Goal: Task Accomplishment & Management: Complete application form

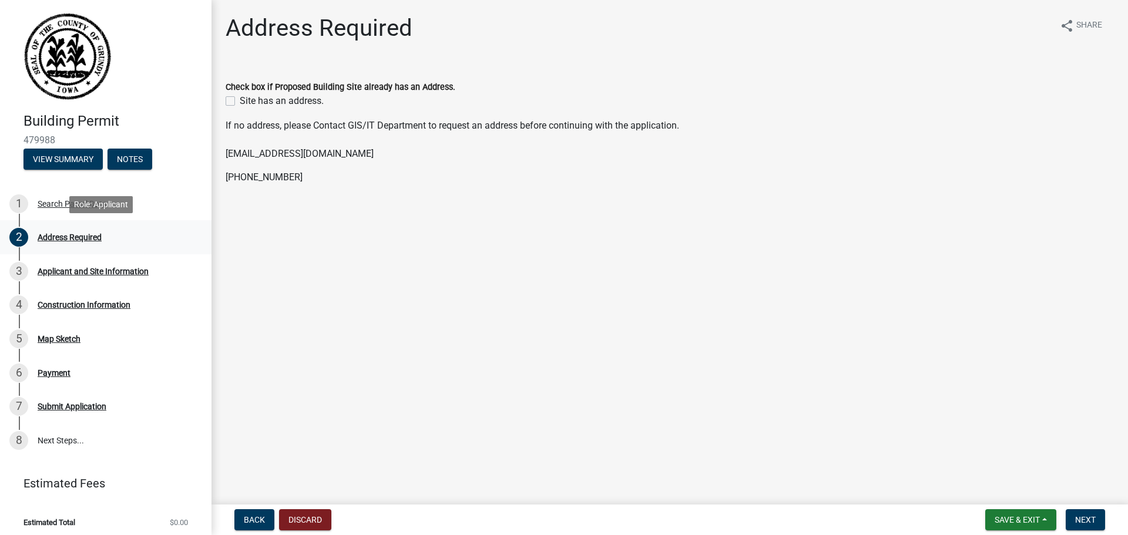
click at [66, 235] on div "Address Required" at bounding box center [70, 237] width 64 height 8
click at [14, 239] on div "2" at bounding box center [18, 237] width 19 height 19
click at [60, 204] on div "Search Parcel Data" at bounding box center [72, 204] width 69 height 8
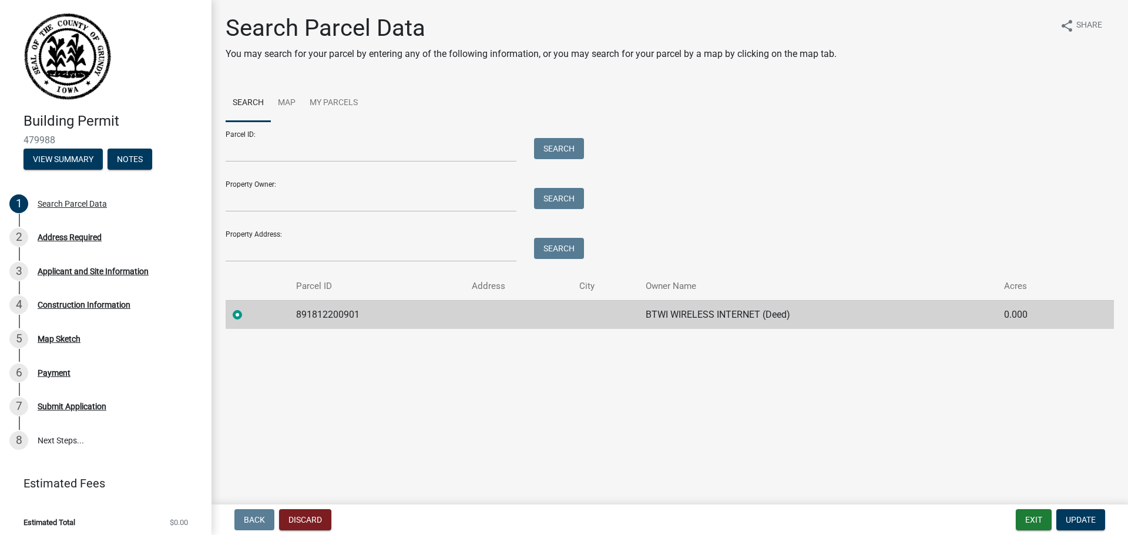
click at [325, 315] on td "891812200901" at bounding box center [376, 314] width 175 height 29
click at [1079, 523] on span "Update" at bounding box center [1081, 519] width 30 height 9
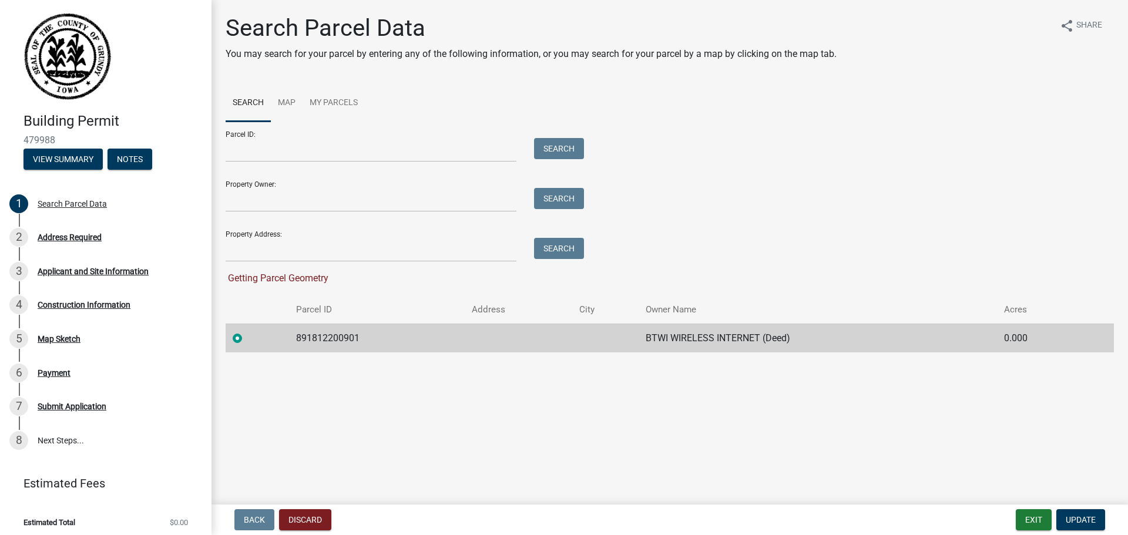
click at [336, 332] on td "891812200901" at bounding box center [376, 338] width 175 height 29
click at [294, 200] on input "Property Owner:" at bounding box center [371, 200] width 291 height 24
click at [276, 255] on input "Property Address:" at bounding box center [371, 250] width 291 height 24
paste input "[STREET_ADDRESS]"
type input "[STREET_ADDRESS]"
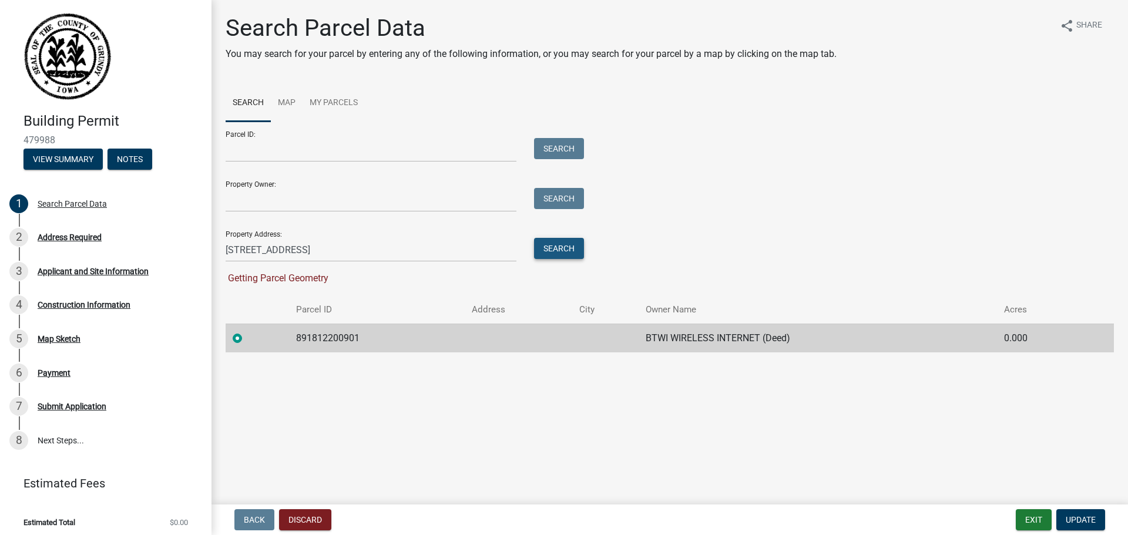
click at [563, 248] on button "Search" at bounding box center [559, 248] width 50 height 21
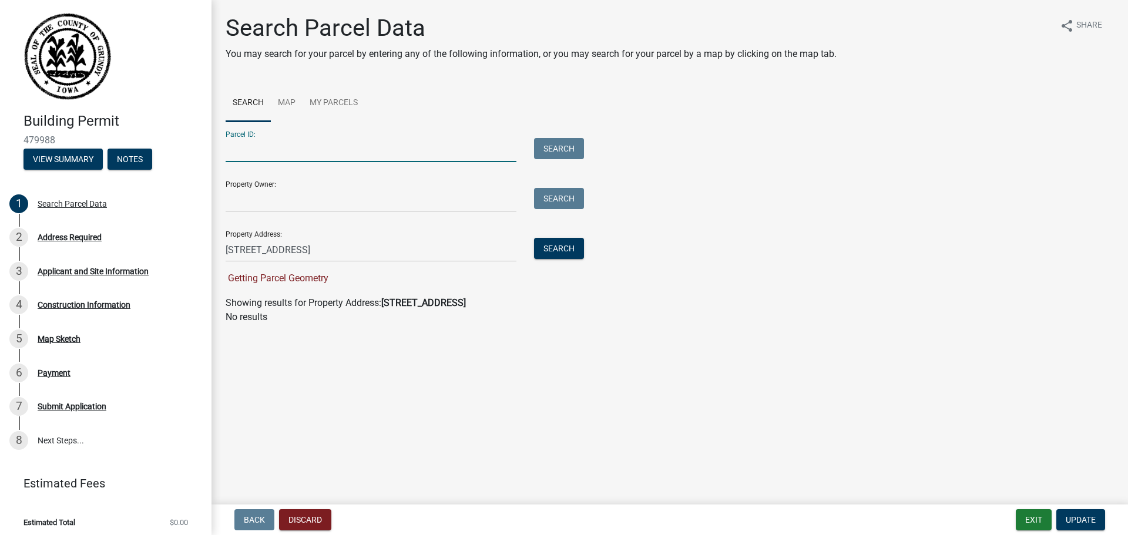
click at [337, 157] on input "Parcel ID:" at bounding box center [371, 150] width 291 height 24
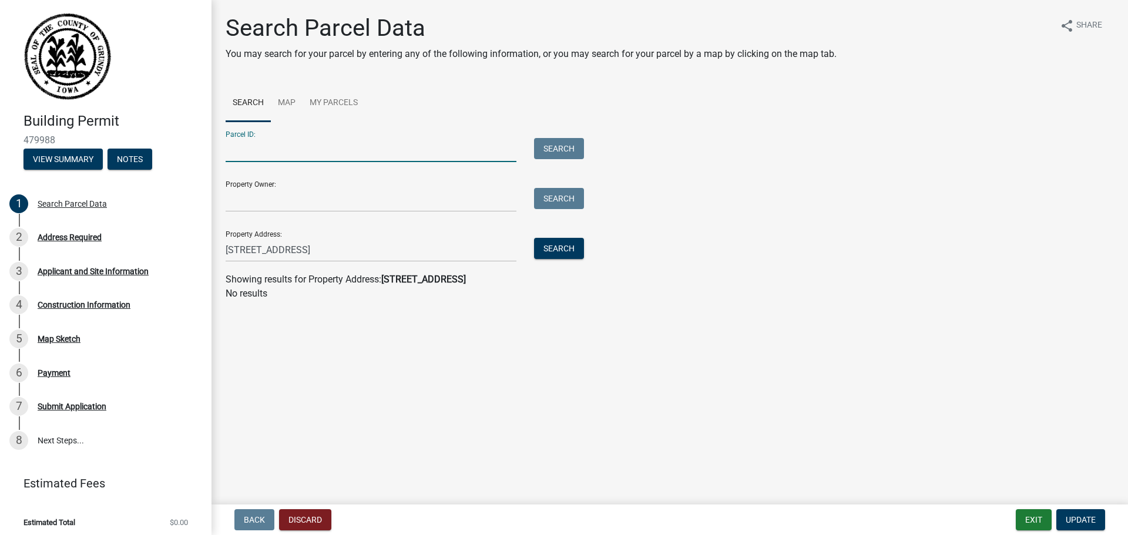
click at [274, 149] on input "Parcel ID:" at bounding box center [371, 150] width 291 height 24
paste input "891812200901"
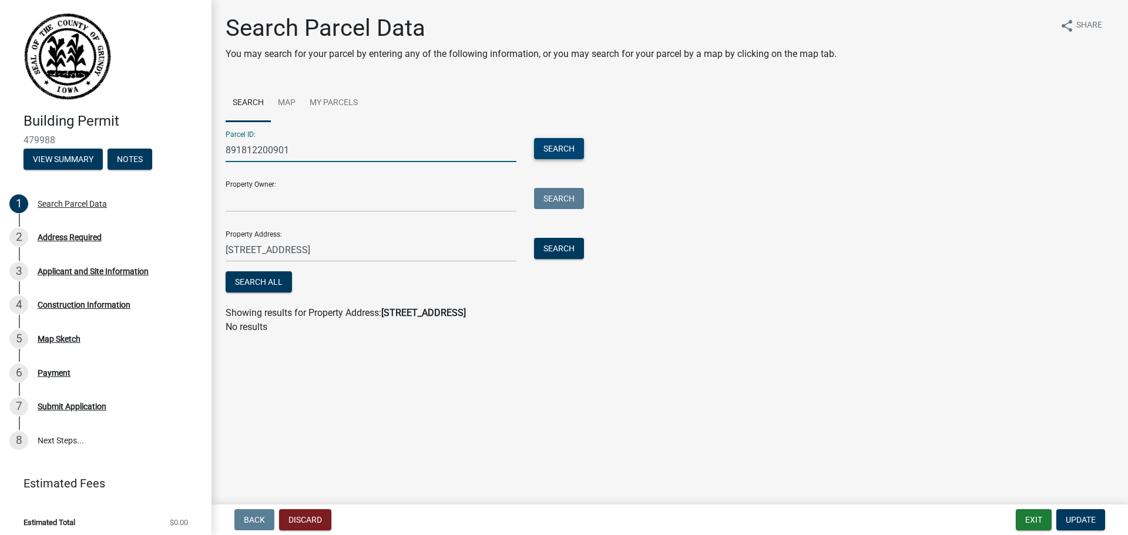
type input "891812200901"
click at [546, 146] on button "Search" at bounding box center [559, 148] width 50 height 21
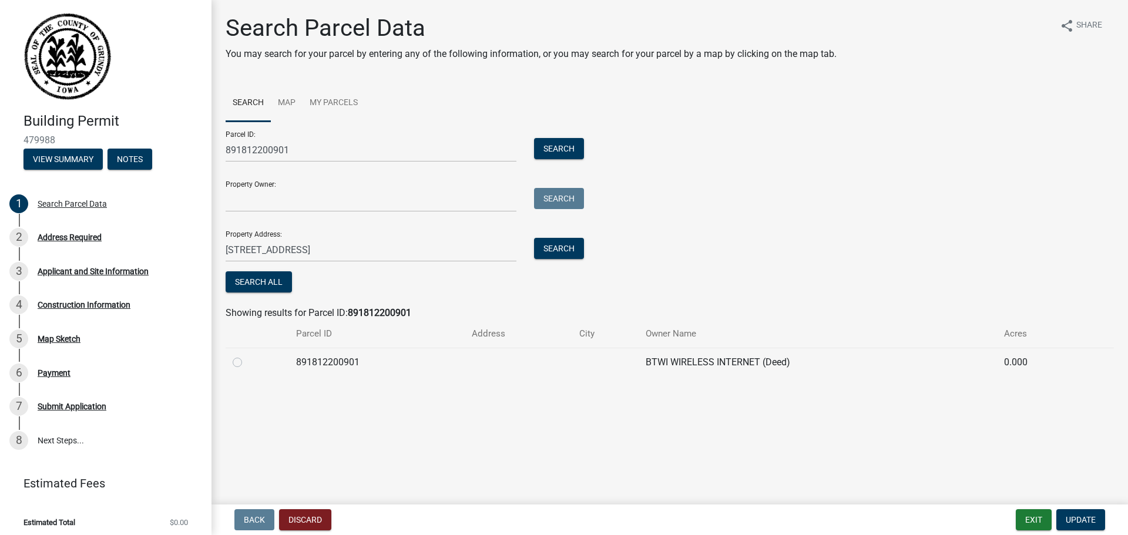
click at [335, 360] on td "891812200901" at bounding box center [376, 362] width 175 height 29
click at [247, 355] on label at bounding box center [247, 355] width 0 height 0
click at [247, 363] on input "radio" at bounding box center [251, 359] width 8 height 8
radio input "true"
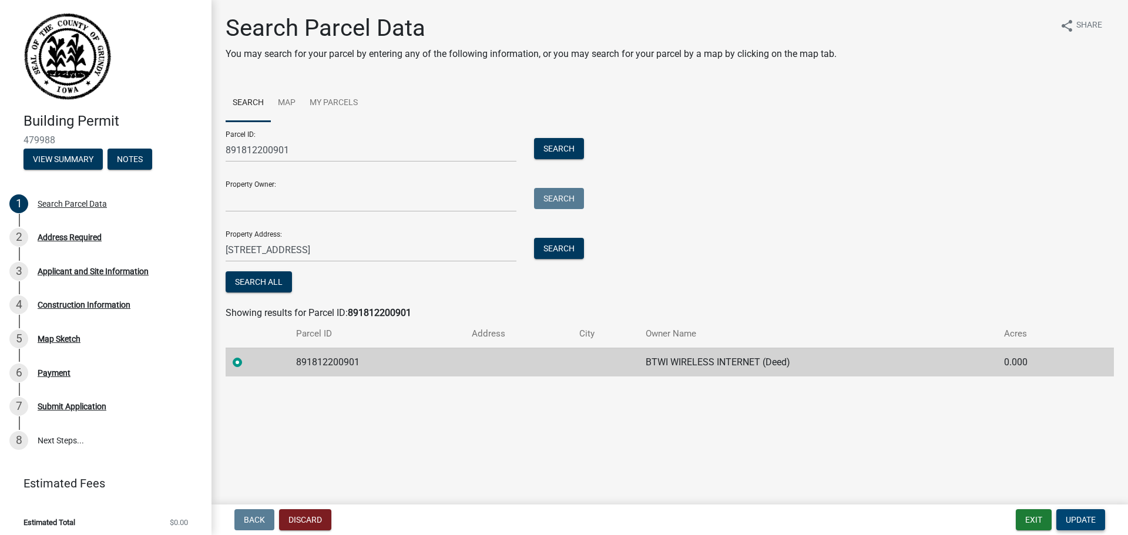
click at [1089, 520] on span "Update" at bounding box center [1081, 519] width 30 height 9
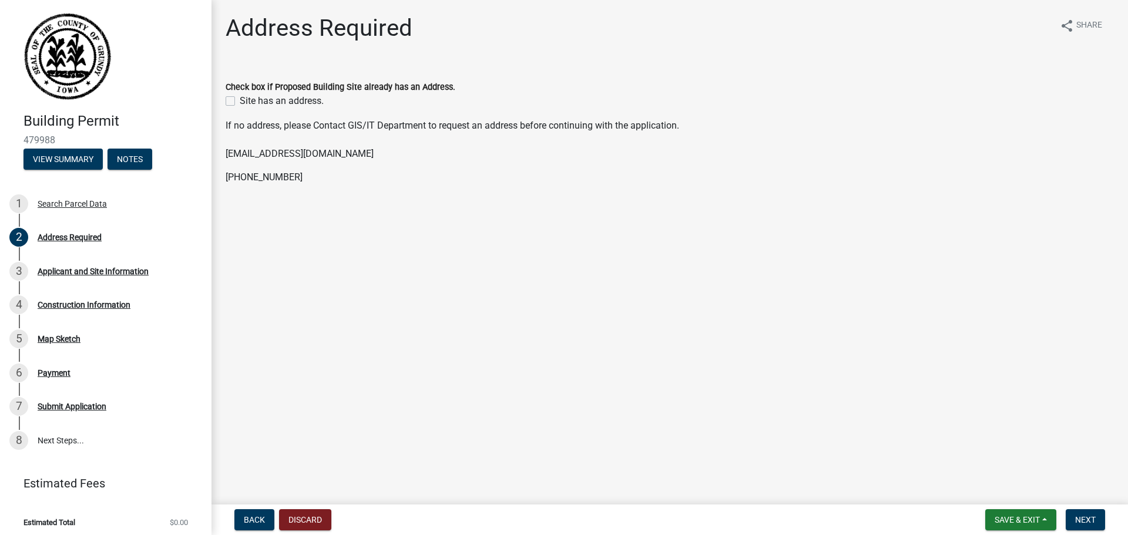
click at [240, 101] on label "Site has an address." at bounding box center [282, 101] width 84 height 14
click at [240, 101] on input "Site has an address." at bounding box center [244, 98] width 8 height 8
checkbox input "true"
click at [1087, 525] on span "Next" at bounding box center [1085, 519] width 21 height 9
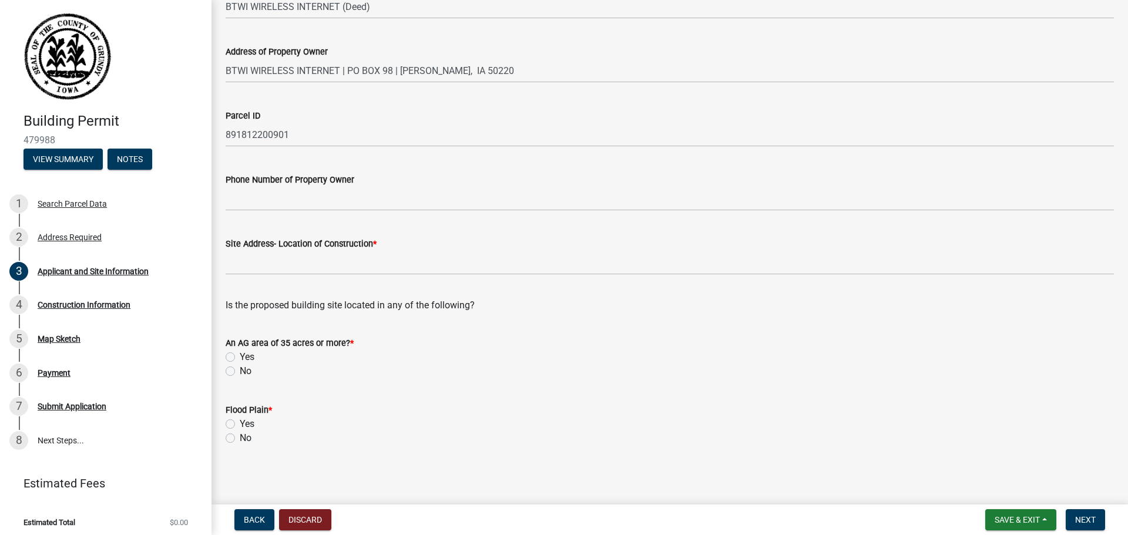
scroll to position [122, 0]
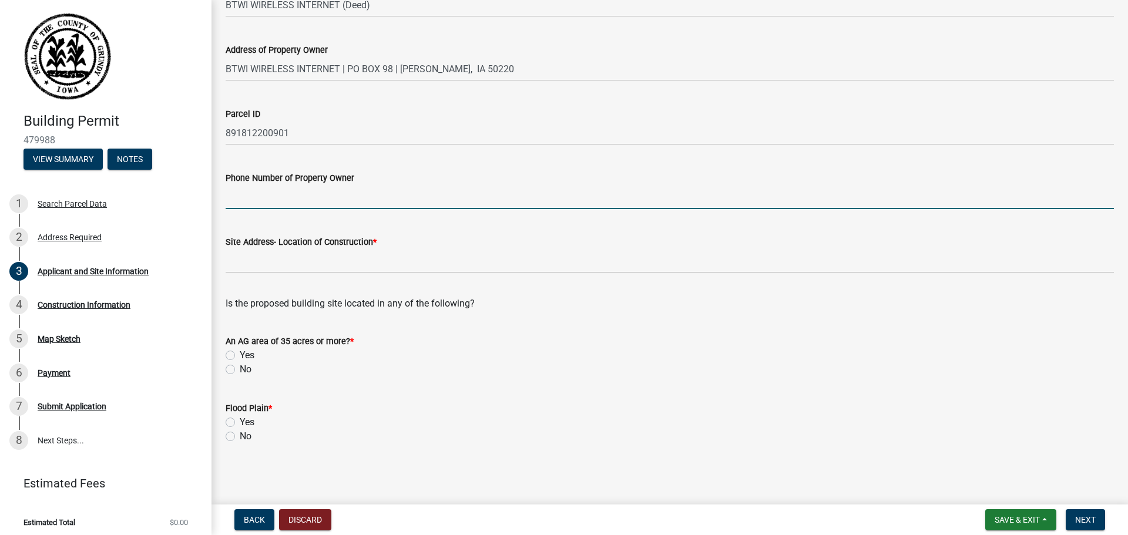
click at [255, 203] on input "Phone Number of Property Owner" at bounding box center [670, 197] width 888 height 24
type input "[PHONE_NUMBER]"
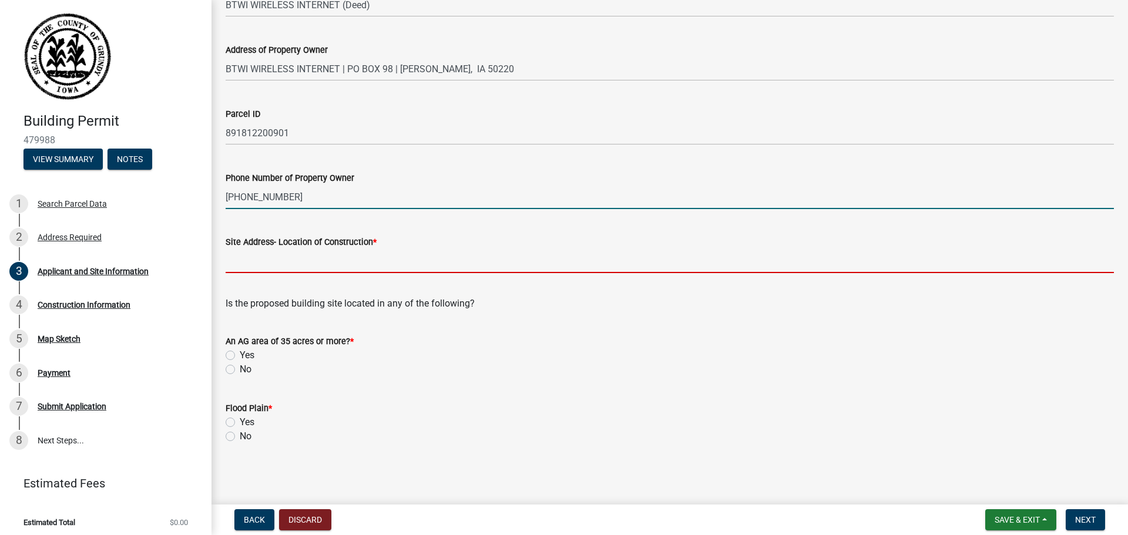
click at [253, 267] on input "Site Address- Location of Construction *" at bounding box center [670, 261] width 888 height 24
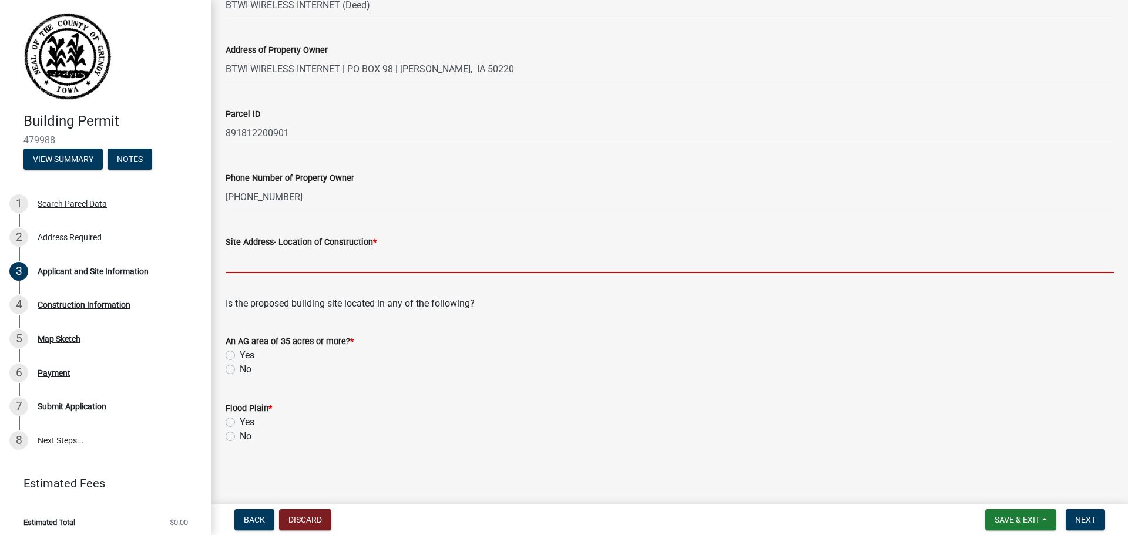
paste input "891812200901"
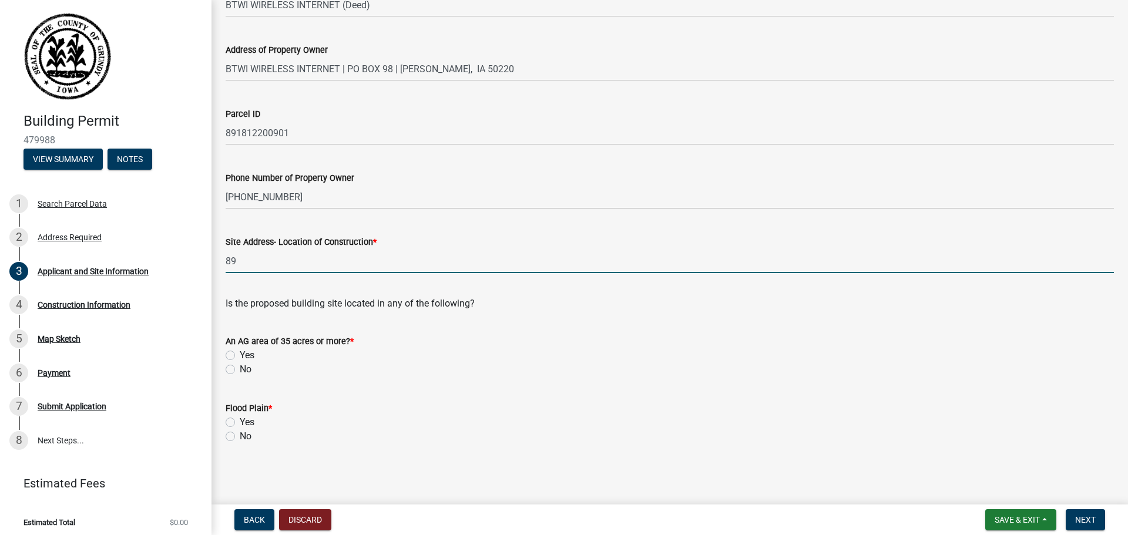
type input "8"
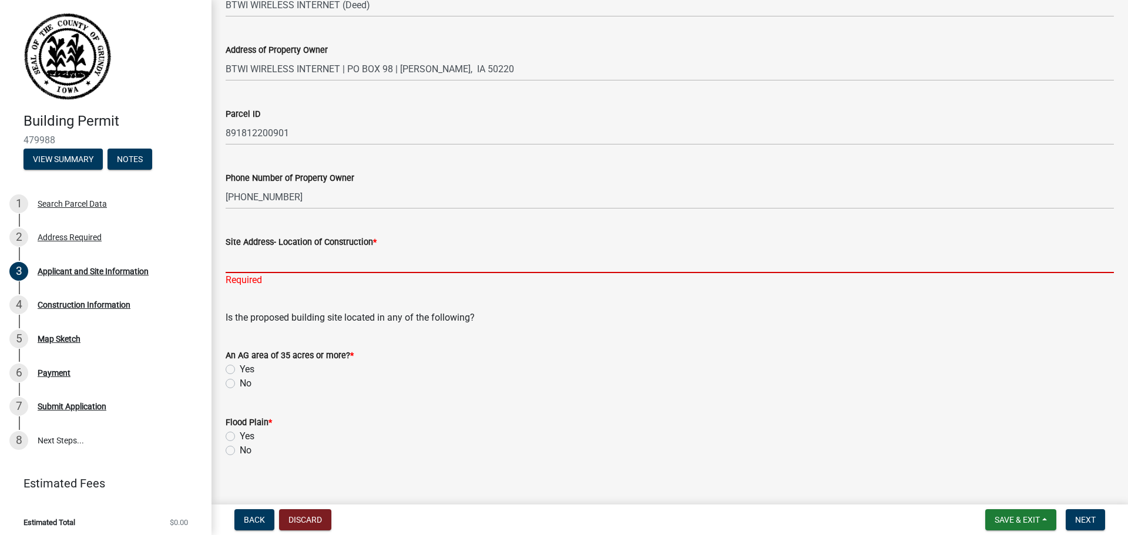
click at [275, 264] on input "Site Address- Location of Construction *" at bounding box center [670, 261] width 888 height 24
paste input "[STREET_ADDRESS]"
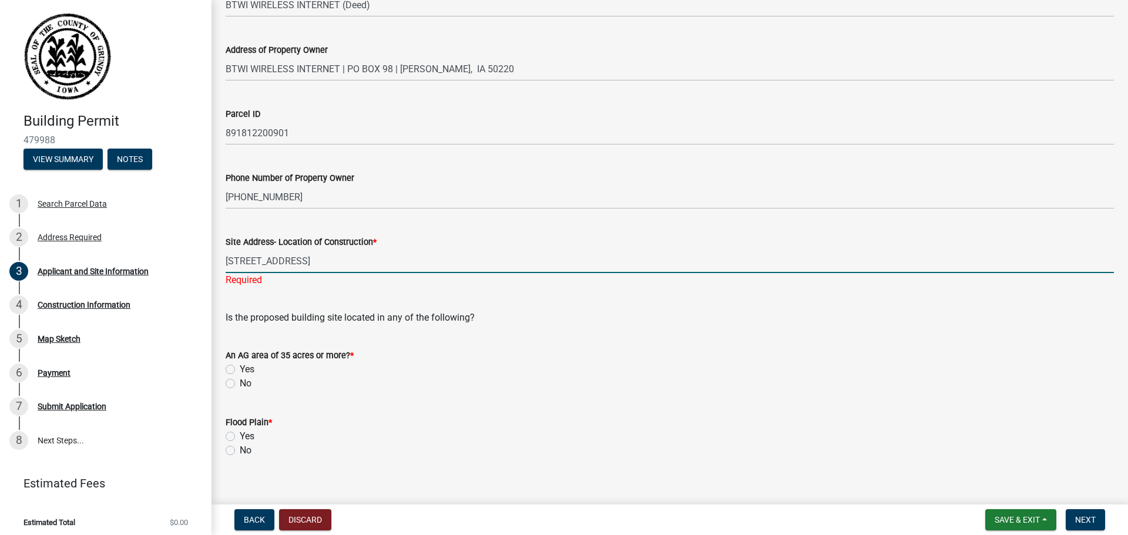
type input "[STREET_ADDRESS]"
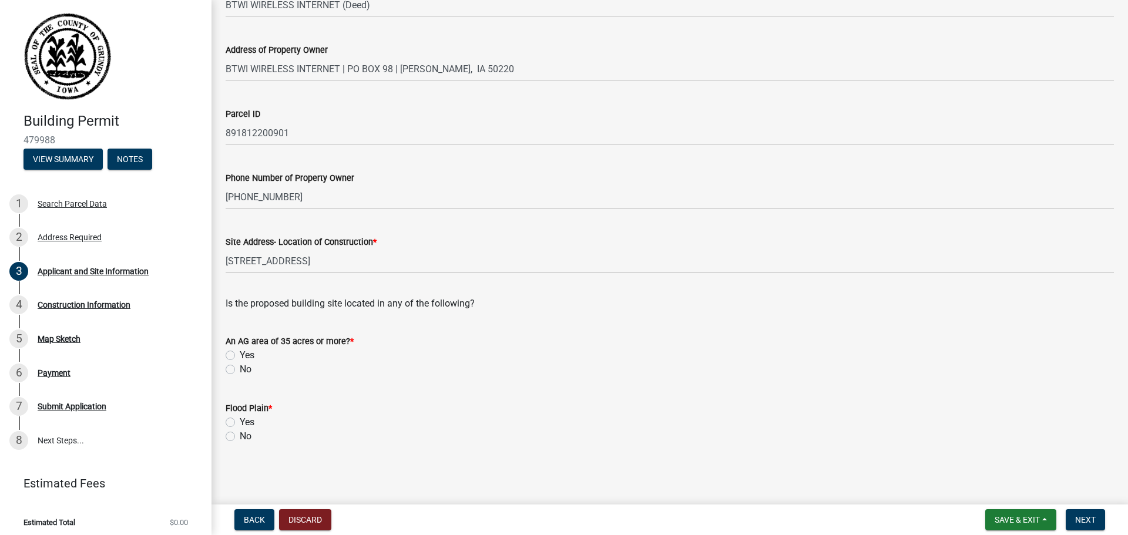
click at [305, 295] on wm-data-entity-input-list "Name of Property Owner BTWI WIRELESS INTERNET (Deed) Address of Property Owner …" at bounding box center [670, 208] width 888 height 492
click at [240, 354] on label "Yes" at bounding box center [247, 355] width 15 height 14
click at [240, 354] on input "Yes" at bounding box center [244, 352] width 8 height 8
radio input "true"
click at [240, 437] on label "No" at bounding box center [246, 436] width 12 height 14
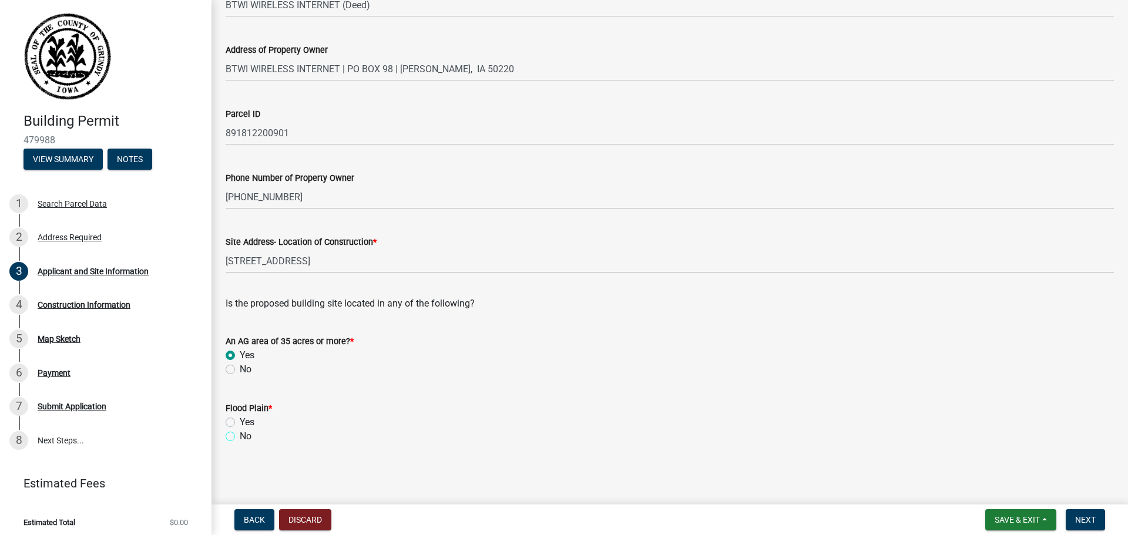
click at [240, 437] on input "No" at bounding box center [244, 433] width 8 height 8
radio input "true"
click at [1090, 521] on span "Next" at bounding box center [1085, 519] width 21 height 9
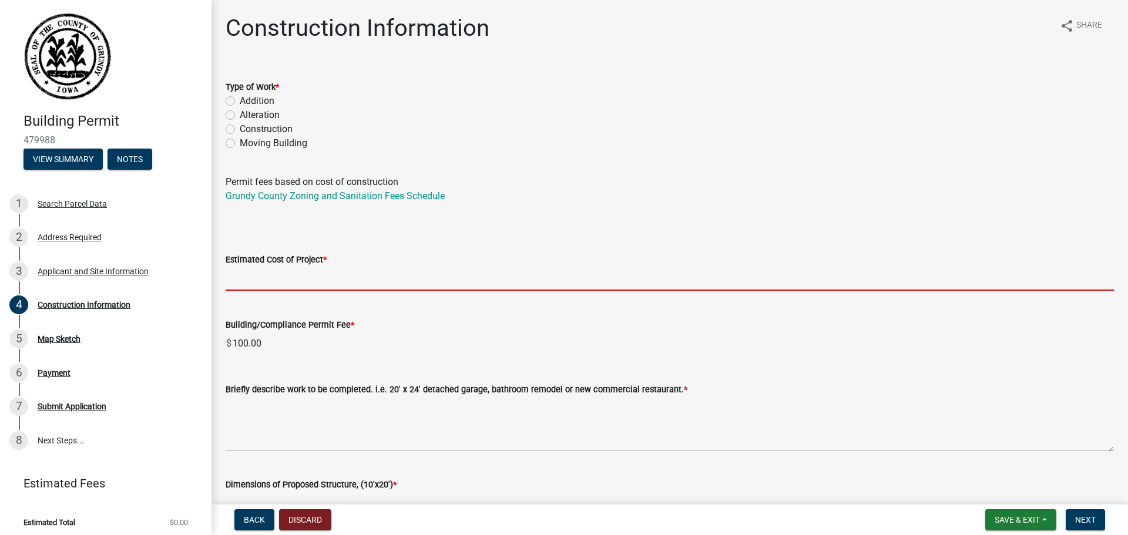
click at [303, 284] on input "text" at bounding box center [670, 279] width 888 height 24
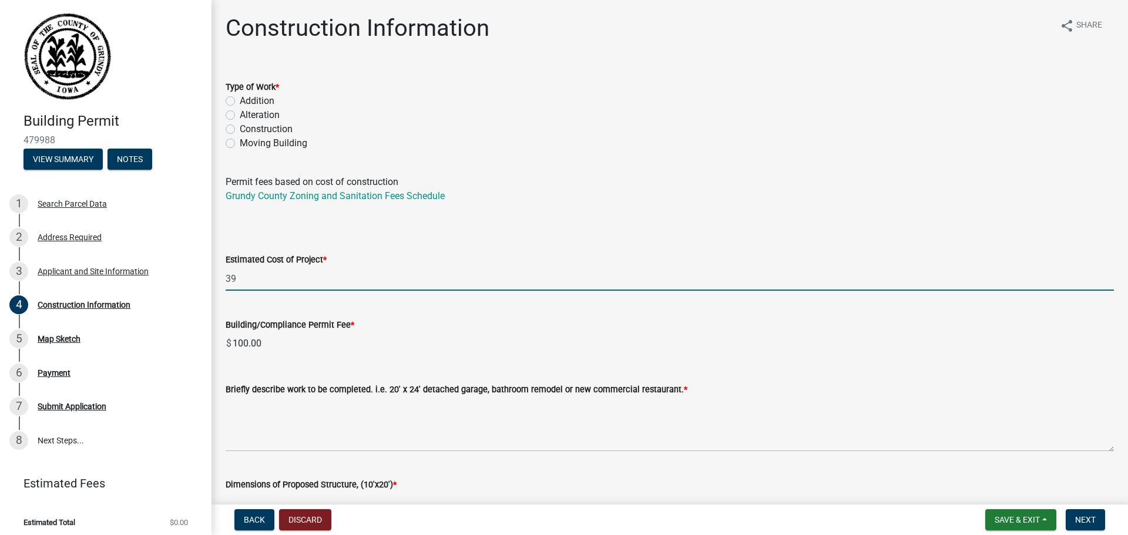
type input "3"
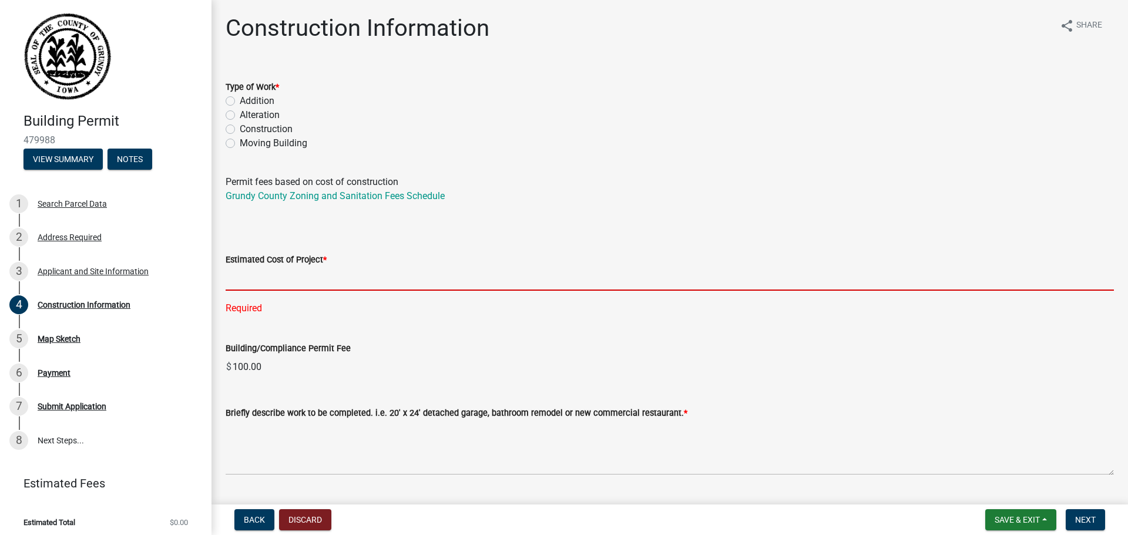
click at [288, 285] on input "text" at bounding box center [670, 279] width 888 height 24
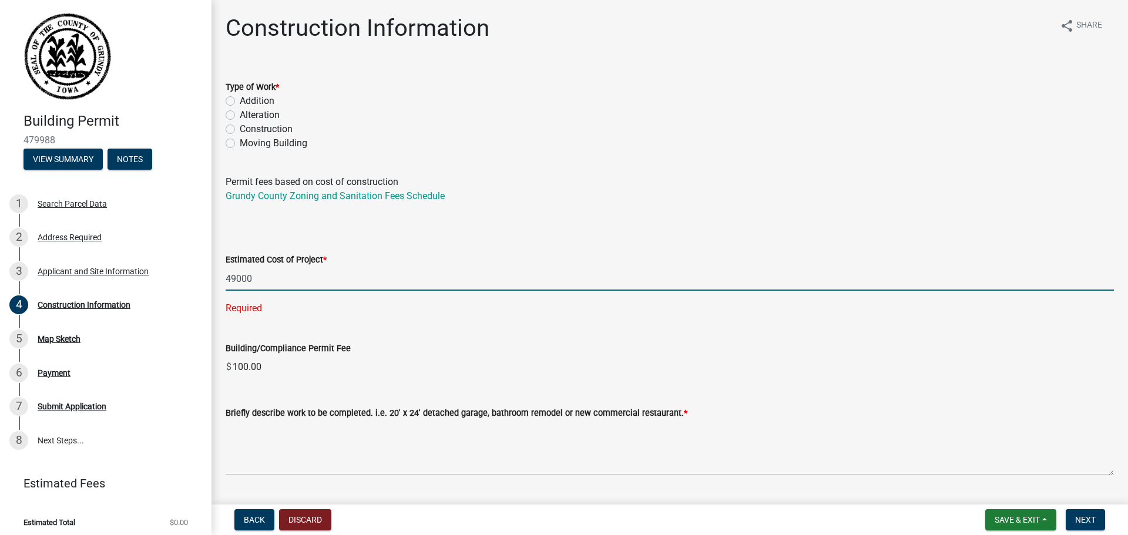
click at [237, 278] on input "49000" at bounding box center [670, 279] width 888 height 24
type input "49000"
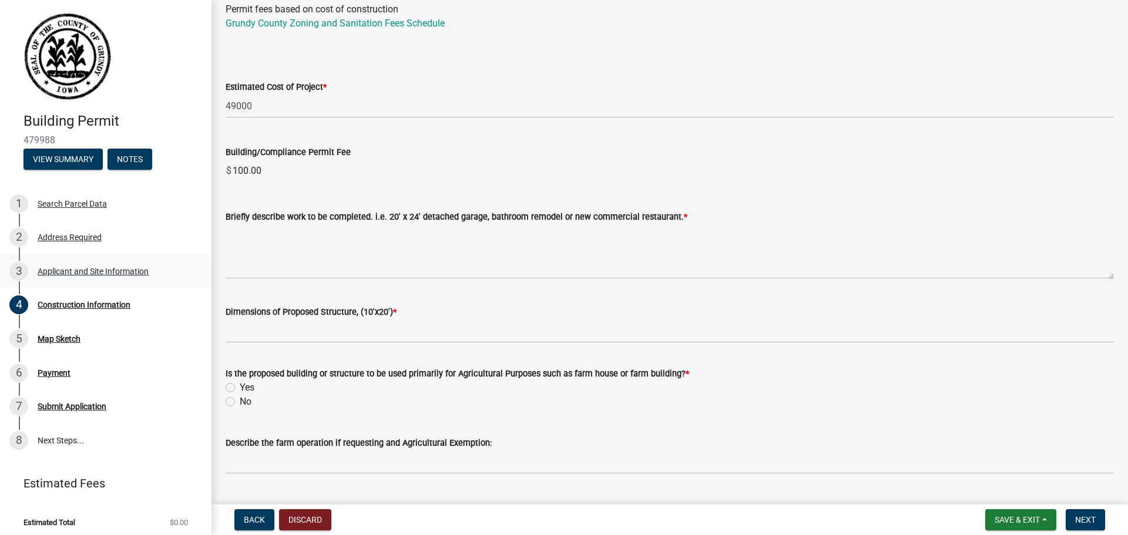
scroll to position [176, 0]
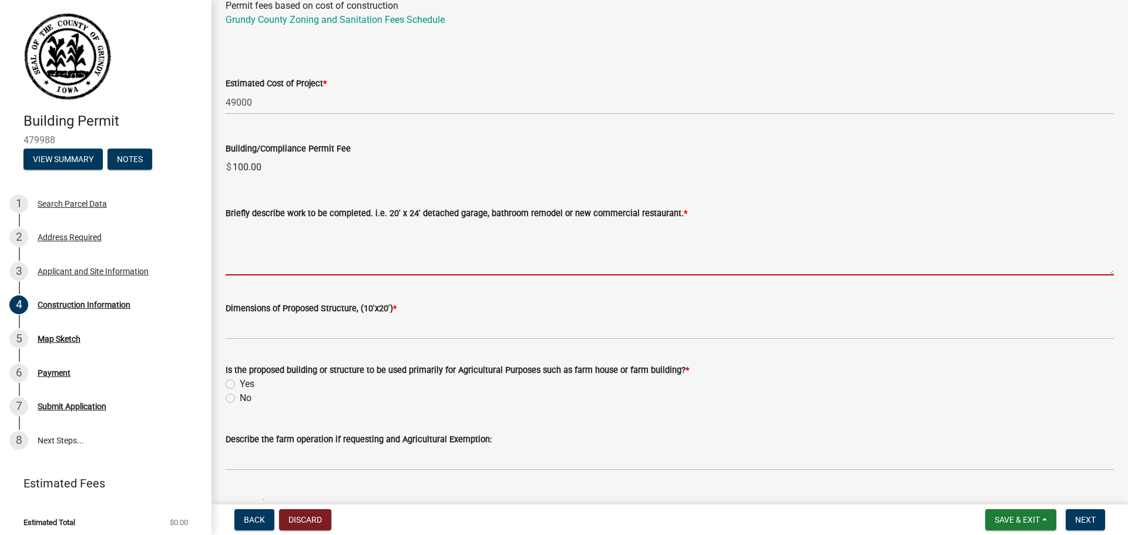
click at [258, 225] on textarea "Briefly describe work to be completed. i.e. 20' x 24' detached garage, bathroom…" at bounding box center [670, 247] width 888 height 55
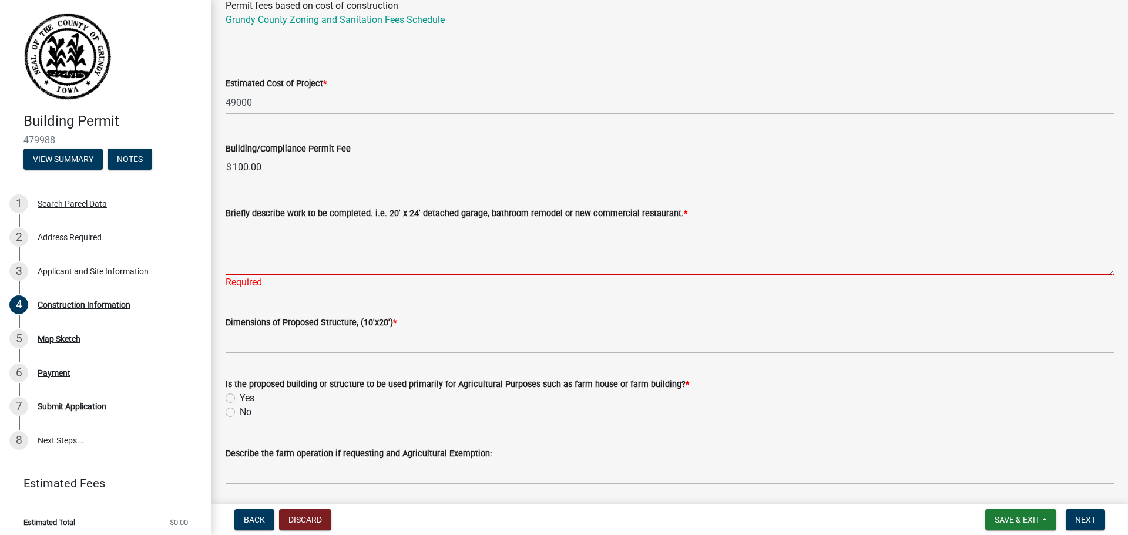
click at [240, 248] on textarea "Briefly describe work to be completed. i.e. 20' x 24' detached garage, bathroom…" at bounding box center [670, 247] width 888 height 55
paste textarea "BTWI is requesting a construction permit to replace the existing 150-foot guyed…"
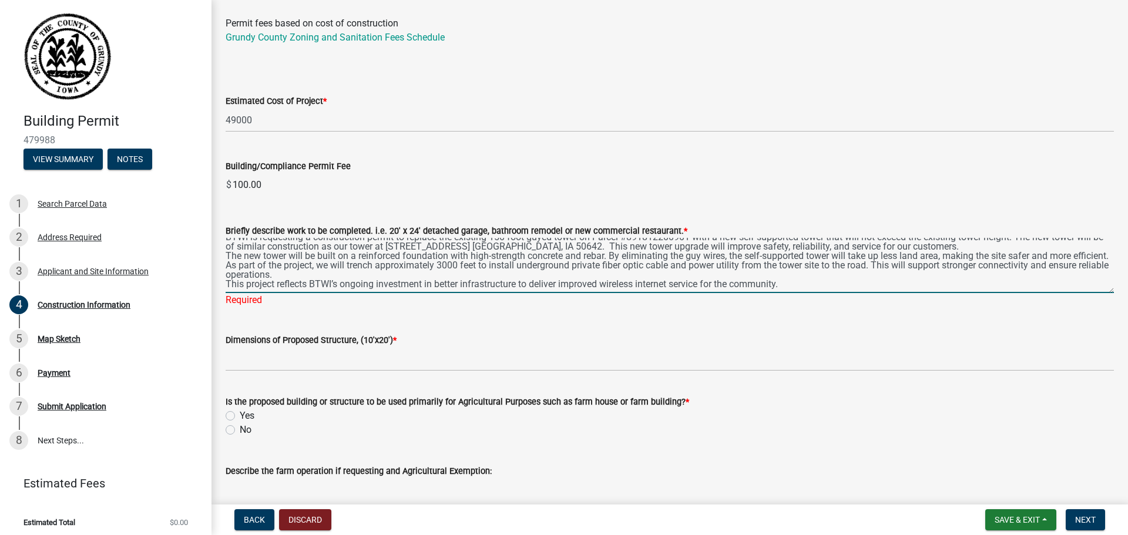
scroll to position [235, 0]
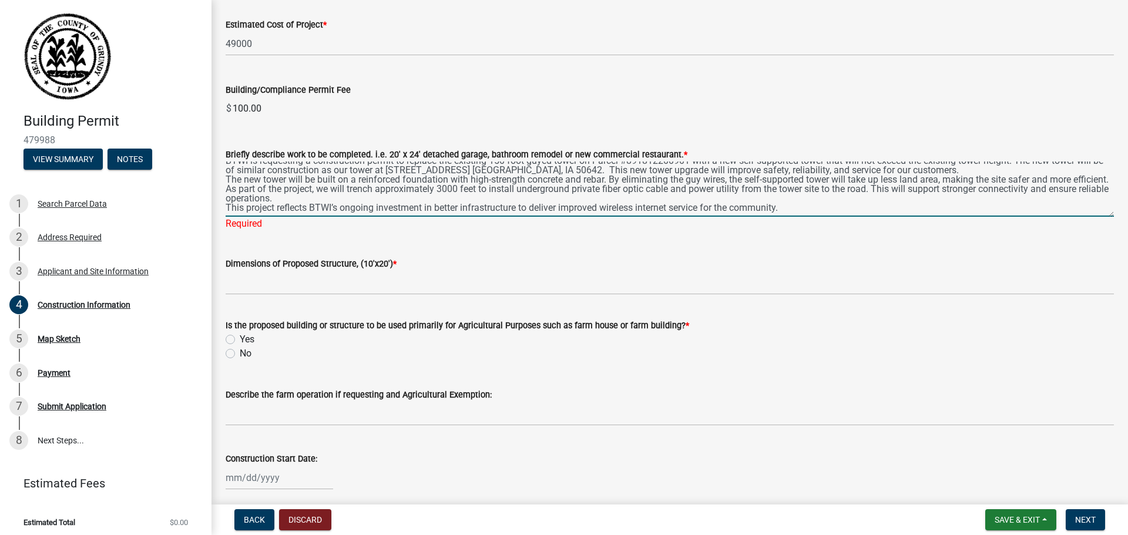
type textarea "BTWI is requesting a construction permit to replace the existing 150-foot guyed…"
click at [230, 354] on wm-data-entity-input "Is the proposed building or structure to be used primarily for Agricultural Pur…" at bounding box center [670, 337] width 888 height 67
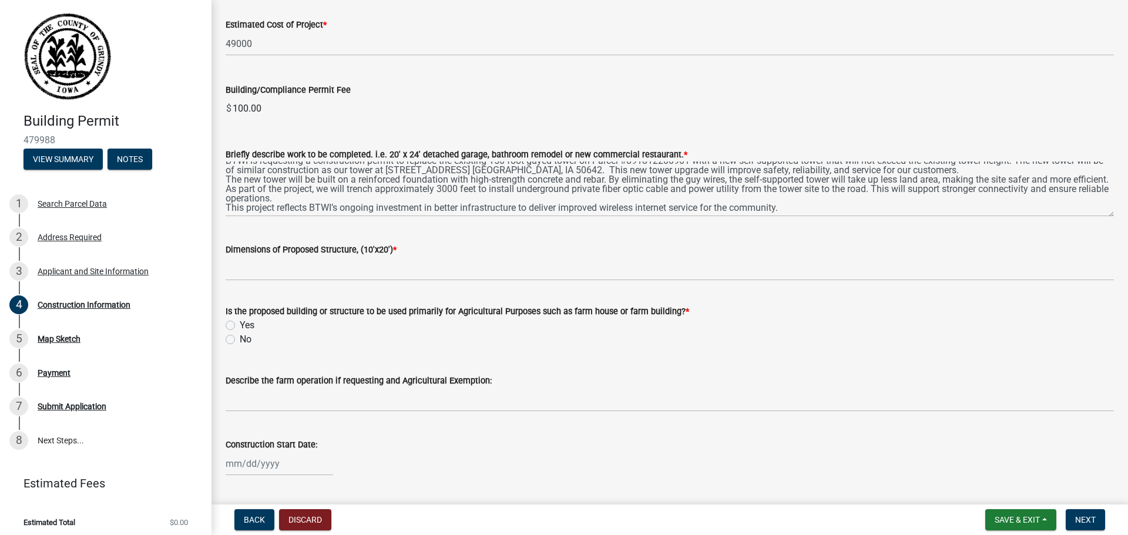
select select "9"
select select "2025"
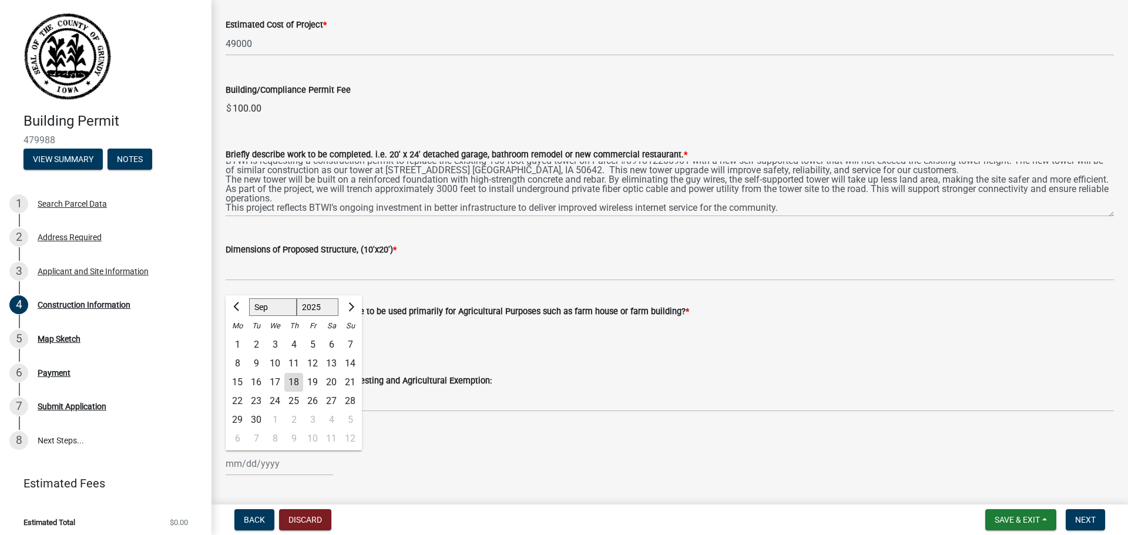
click at [236, 466] on div "[PERSON_NAME] Feb Mar Apr [PERSON_NAME][DATE] Oct Nov [DATE] 1526 1527 1528 152…" at bounding box center [280, 464] width 108 height 24
click at [349, 304] on span "Next month" at bounding box center [349, 307] width 9 height 9
select select "10"
click at [254, 419] on div "28" at bounding box center [256, 420] width 19 height 19
type input "[DATE]"
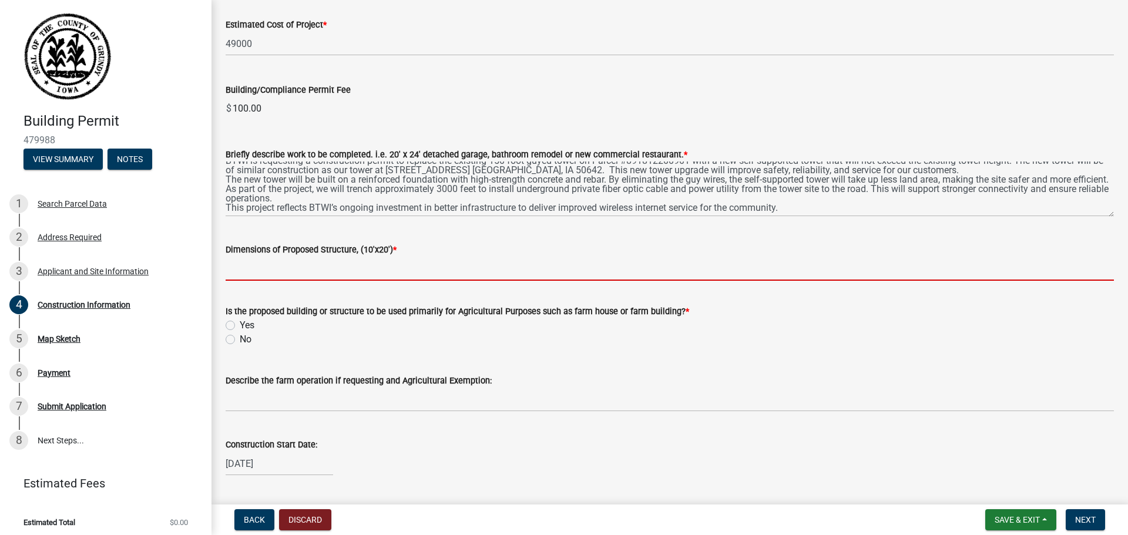
click at [271, 273] on input "Dimensions of Proposed Structure, (10'x20') *" at bounding box center [670, 269] width 888 height 24
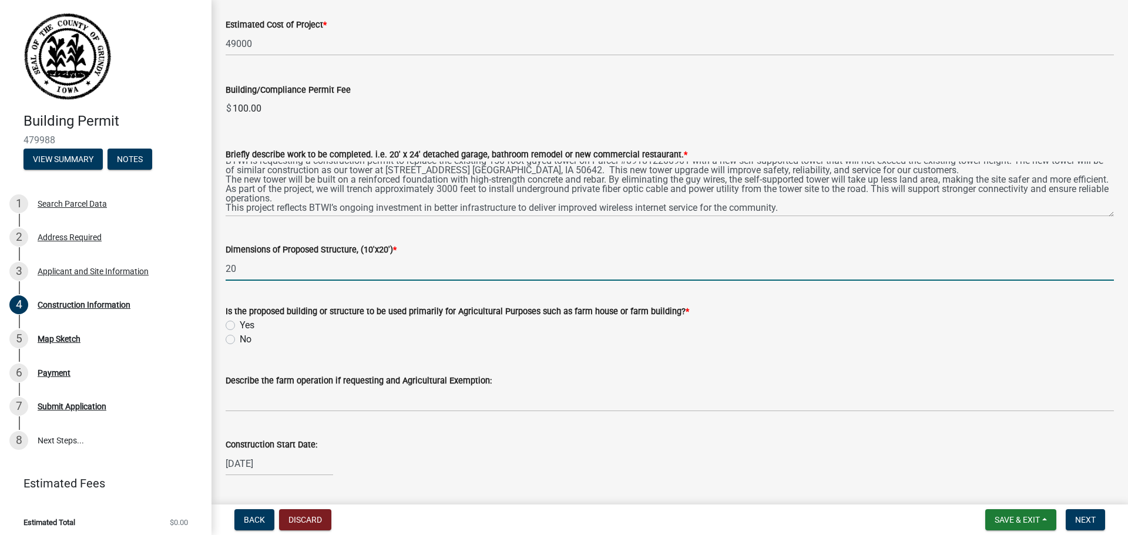
type input "2"
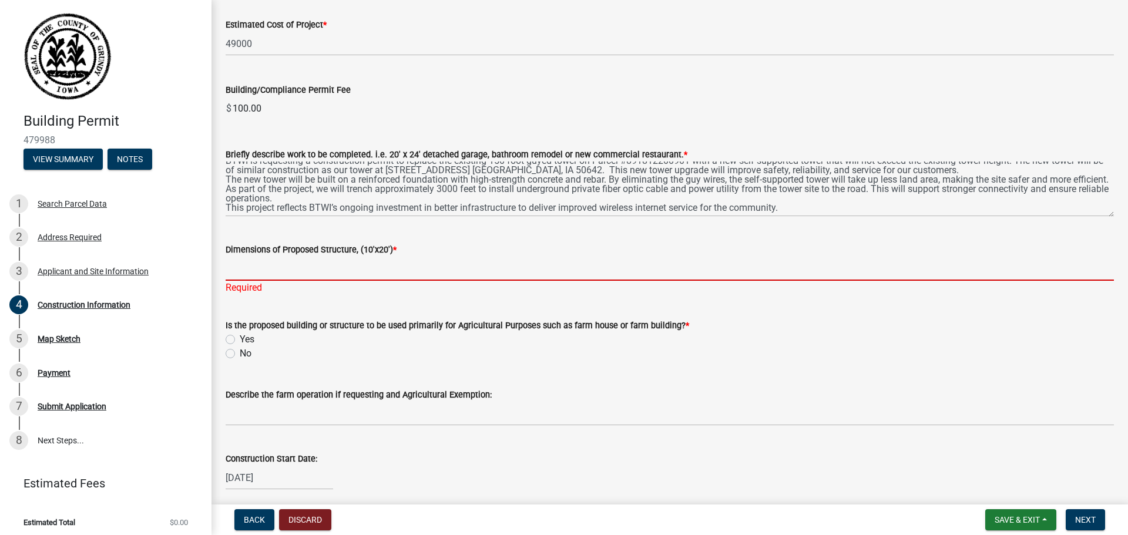
click at [277, 276] on input "Dimensions of Proposed Structure, (10'x20') *" at bounding box center [670, 269] width 888 height 24
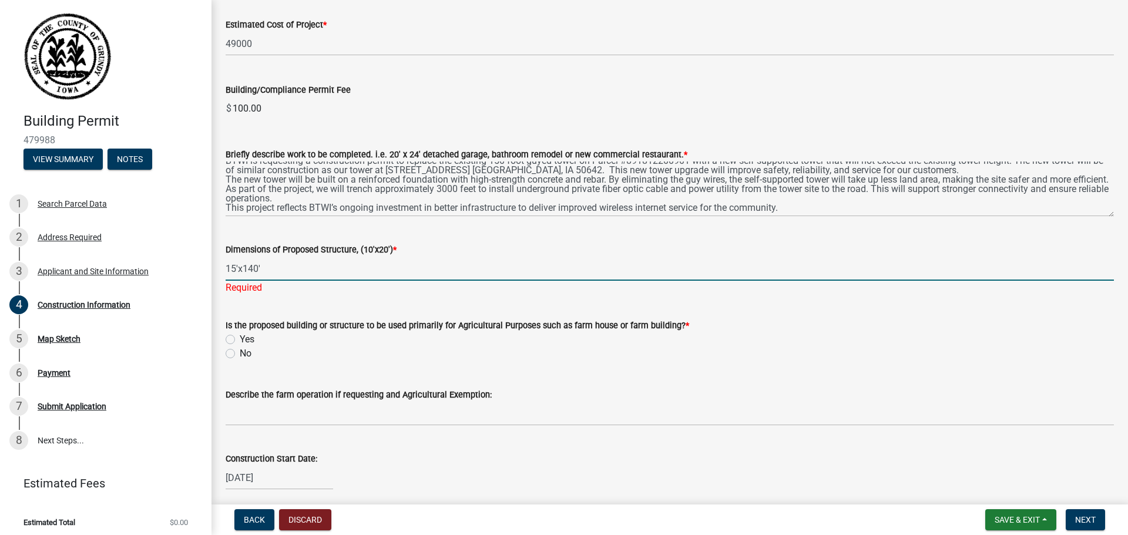
type input "15'x140'"
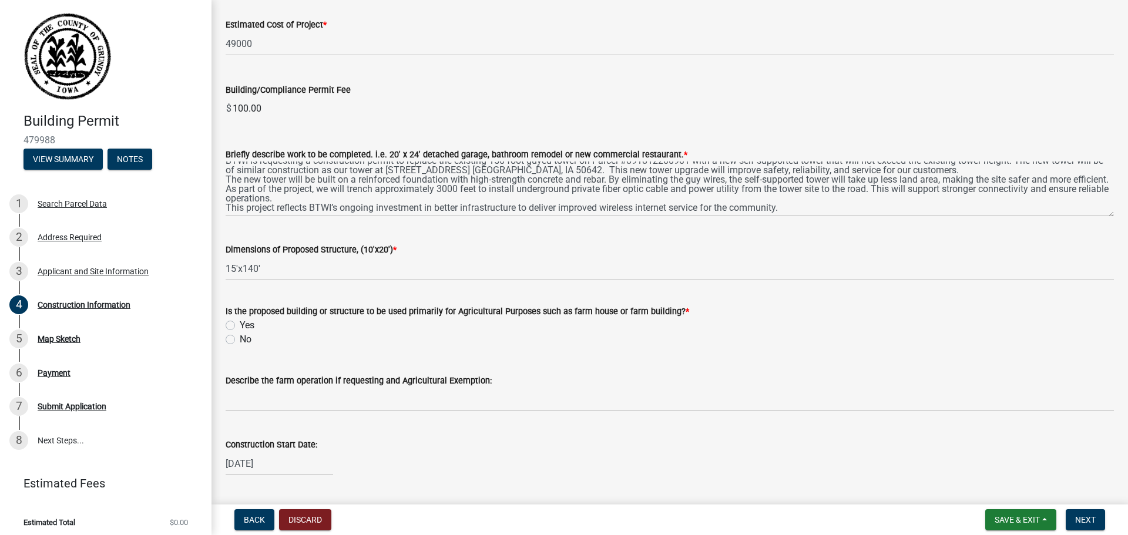
click at [278, 304] on form "Is the proposed building or structure to be used primarily for Agricultural Pur…" at bounding box center [670, 318] width 888 height 56
click at [240, 340] on label "No" at bounding box center [246, 339] width 12 height 14
click at [240, 340] on input "No" at bounding box center [244, 336] width 8 height 8
radio input "true"
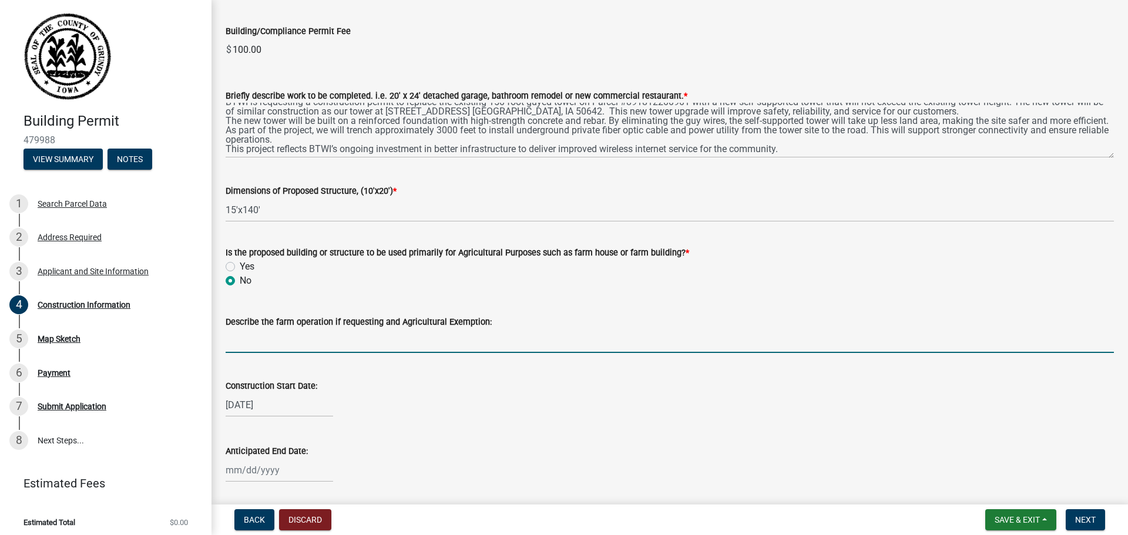
click at [277, 342] on input "Describe the farm operation if requesting and Agricultural Exemption:" at bounding box center [670, 341] width 888 height 24
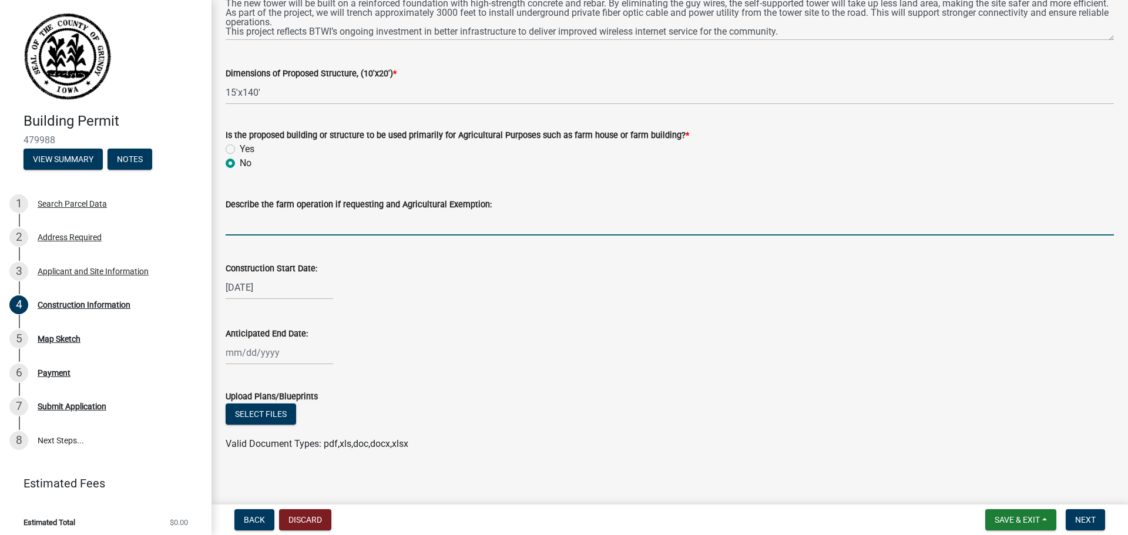
scroll to position [419, 0]
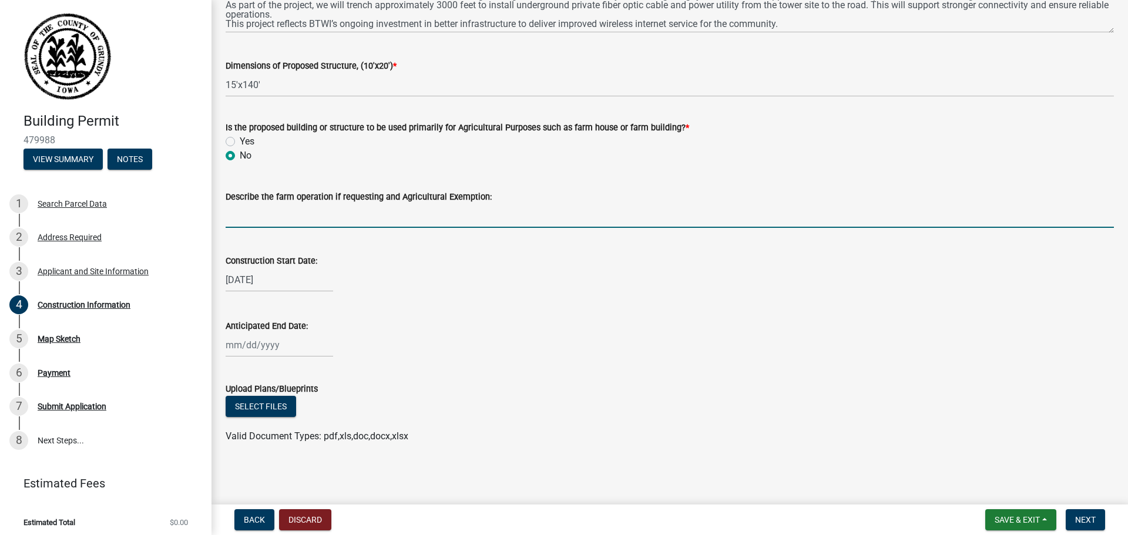
click at [255, 347] on div at bounding box center [280, 345] width 108 height 24
select select "9"
select select "2025"
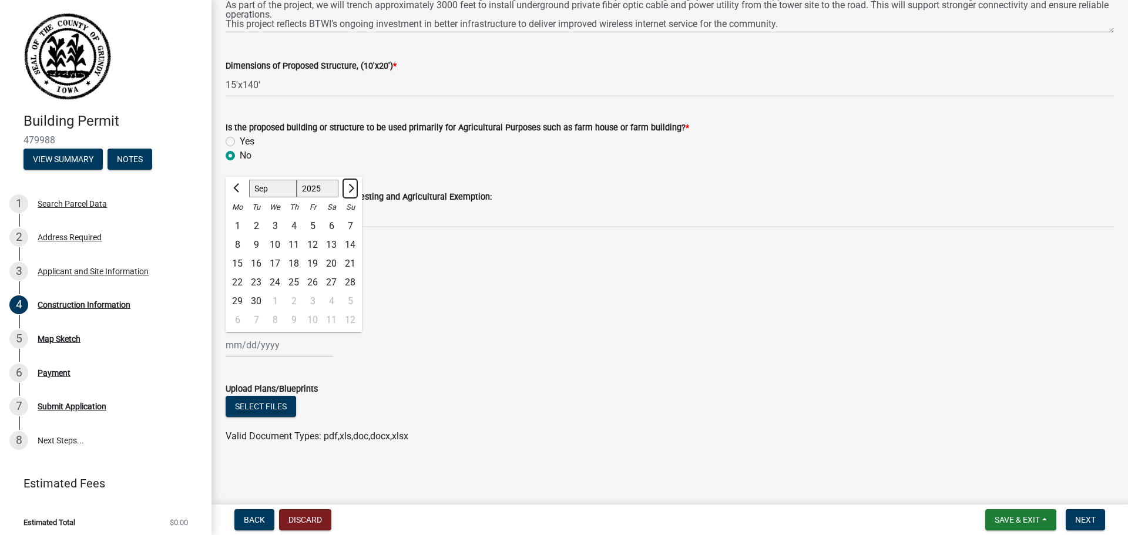
click at [352, 190] on span "Next month" at bounding box center [349, 188] width 9 height 9
select select "10"
click at [257, 319] on div "4" at bounding box center [256, 320] width 19 height 19
type input "[DATE]"
click at [387, 296] on wm-data-entity-input "Construction Start Date: [DATE]" at bounding box center [670, 269] width 888 height 65
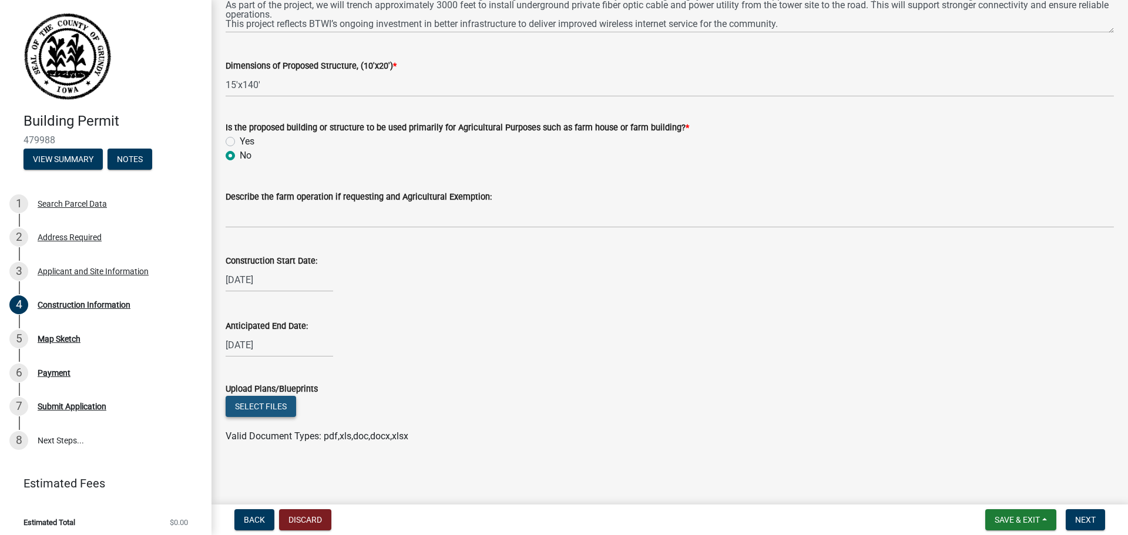
click at [259, 405] on button "Select files" at bounding box center [261, 406] width 70 height 21
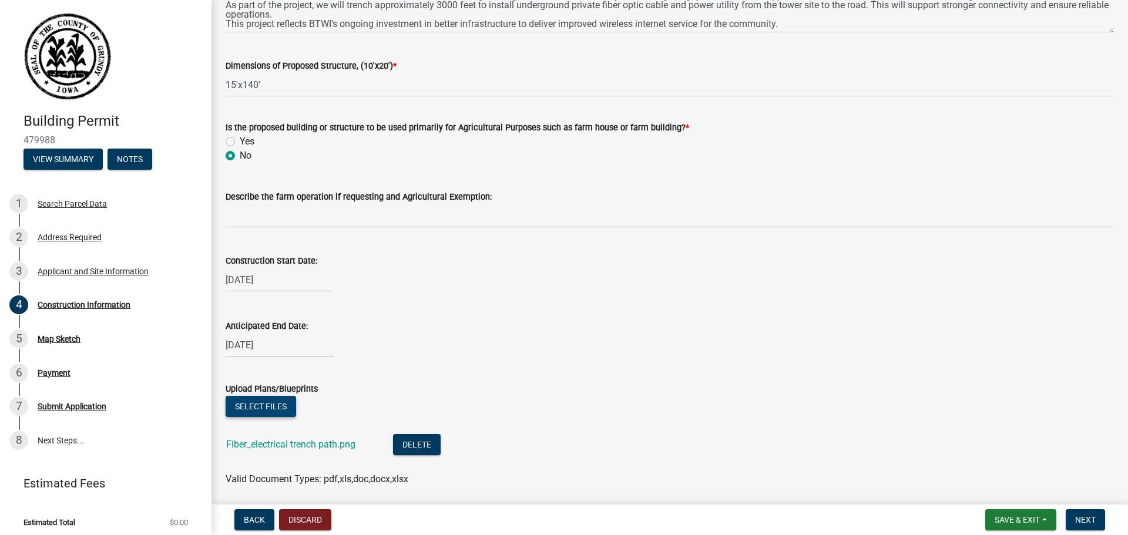
click at [258, 408] on button "Select files" at bounding box center [261, 406] width 70 height 21
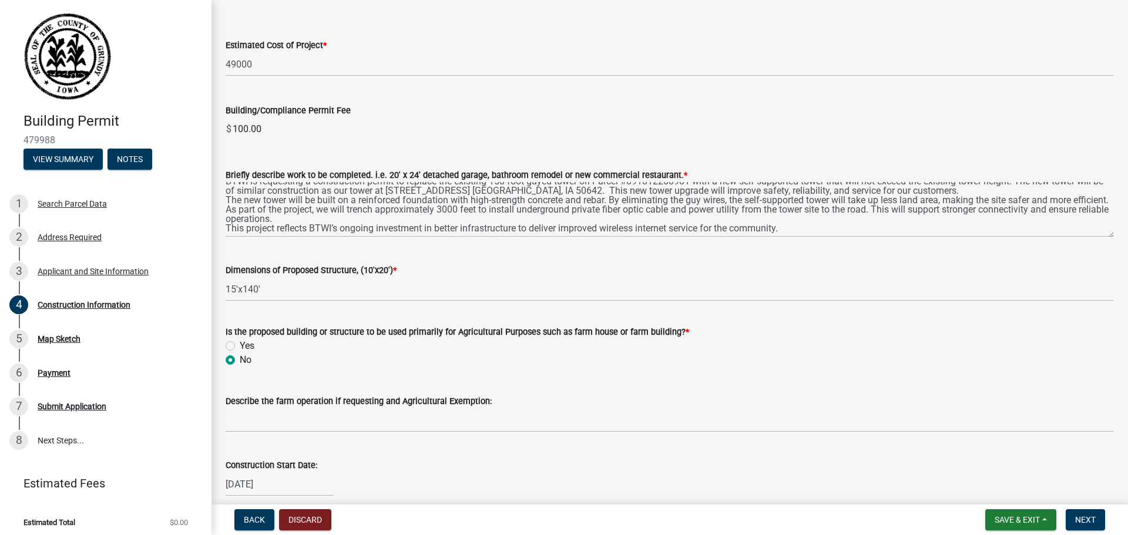
scroll to position [235, 0]
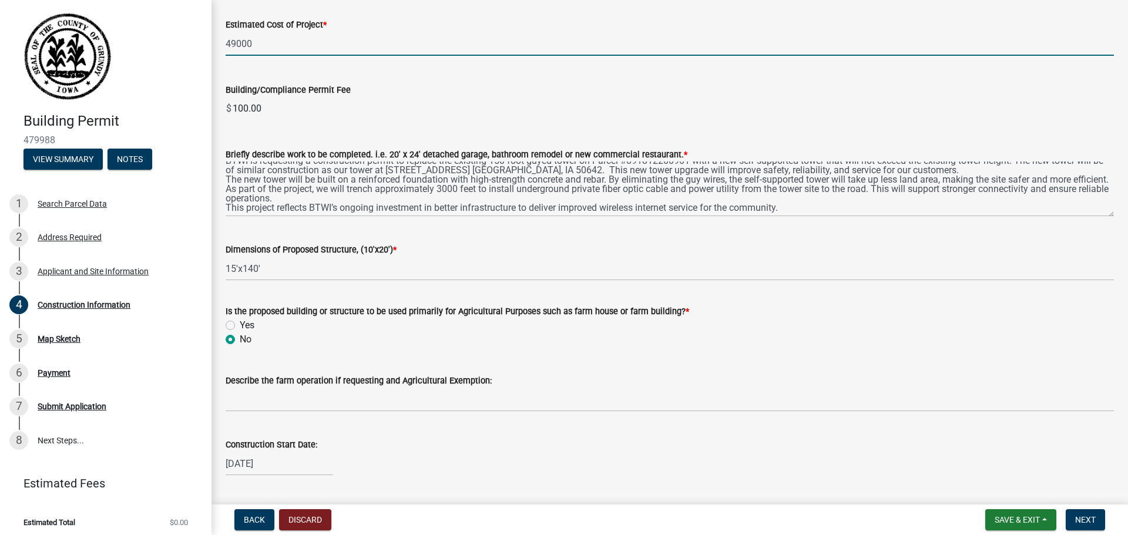
click at [233, 43] on input "49000" at bounding box center [670, 44] width 888 height 24
type input "45000"
click at [415, 72] on wm-data-entity-input "Building/Compliance Permit Fee $ 100.00" at bounding box center [670, 98] width 888 height 65
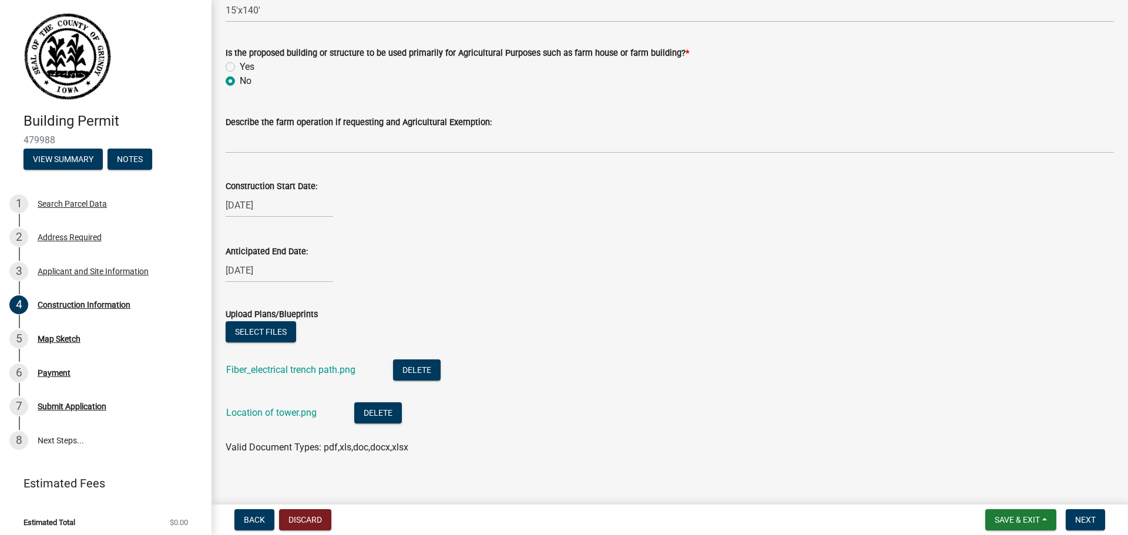
scroll to position [505, 0]
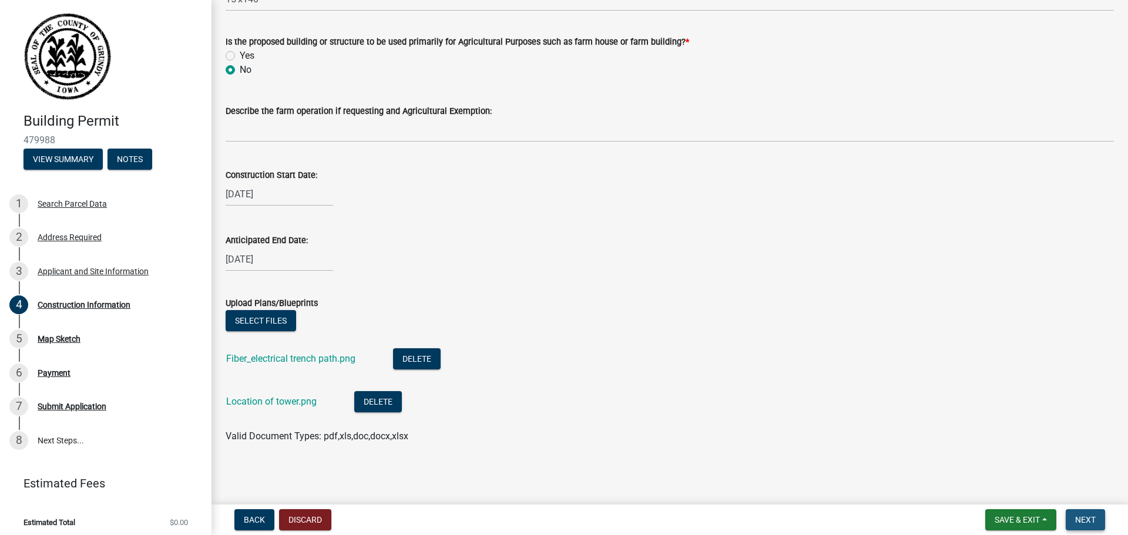
click at [1084, 518] on span "Next" at bounding box center [1085, 519] width 21 height 9
click at [1090, 522] on span "Next" at bounding box center [1085, 519] width 21 height 9
click at [629, 298] on div "Upload Plans/Blueprints" at bounding box center [670, 303] width 888 height 14
click at [1083, 519] on span "Next" at bounding box center [1085, 519] width 21 height 9
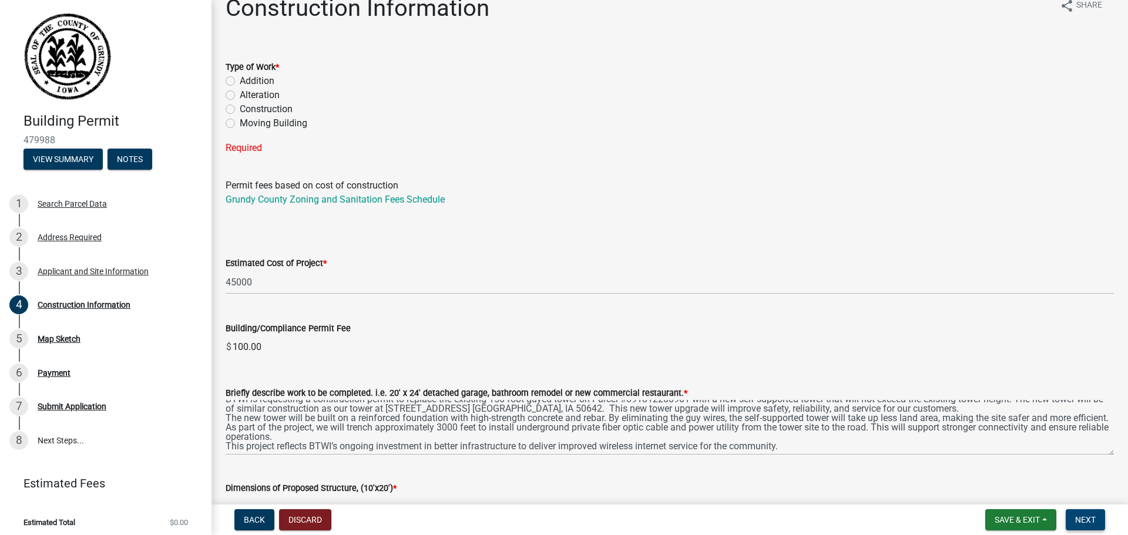
scroll to position [0, 0]
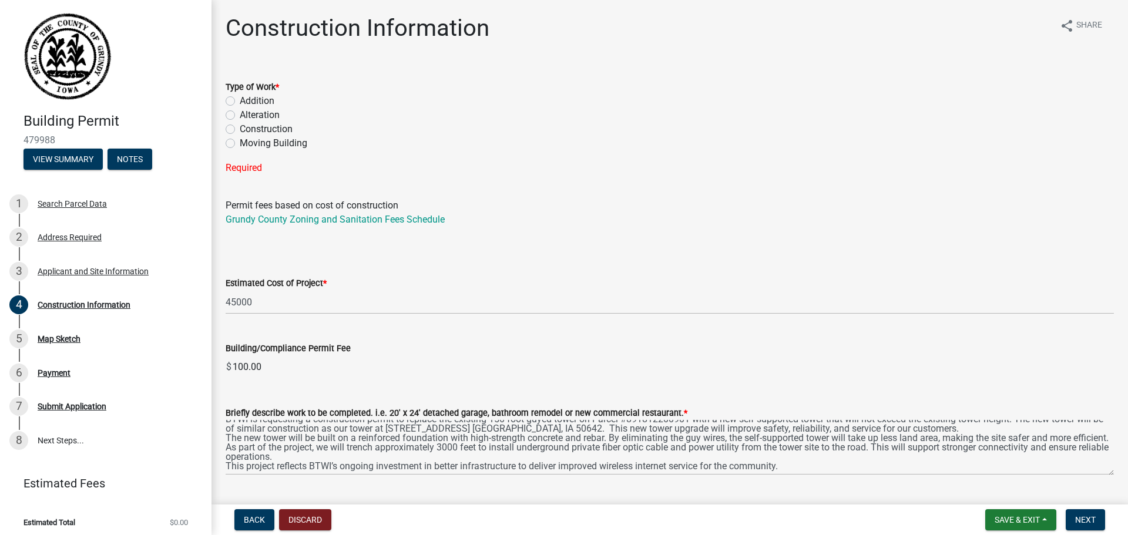
click at [240, 115] on label "Alteration" at bounding box center [260, 115] width 40 height 14
click at [240, 115] on input "Alteration" at bounding box center [244, 112] width 8 height 8
radio input "true"
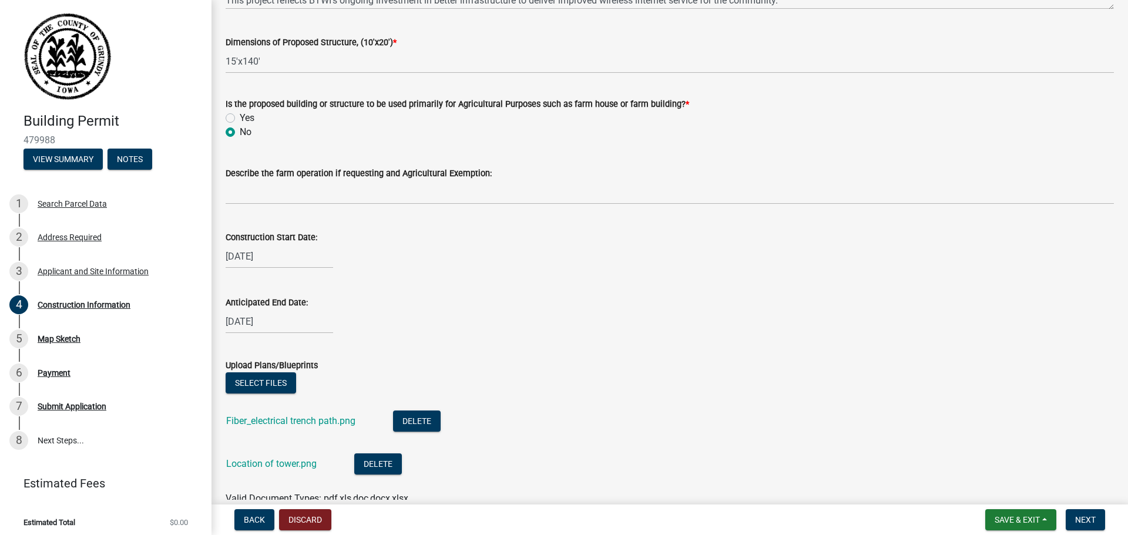
scroll to position [505, 0]
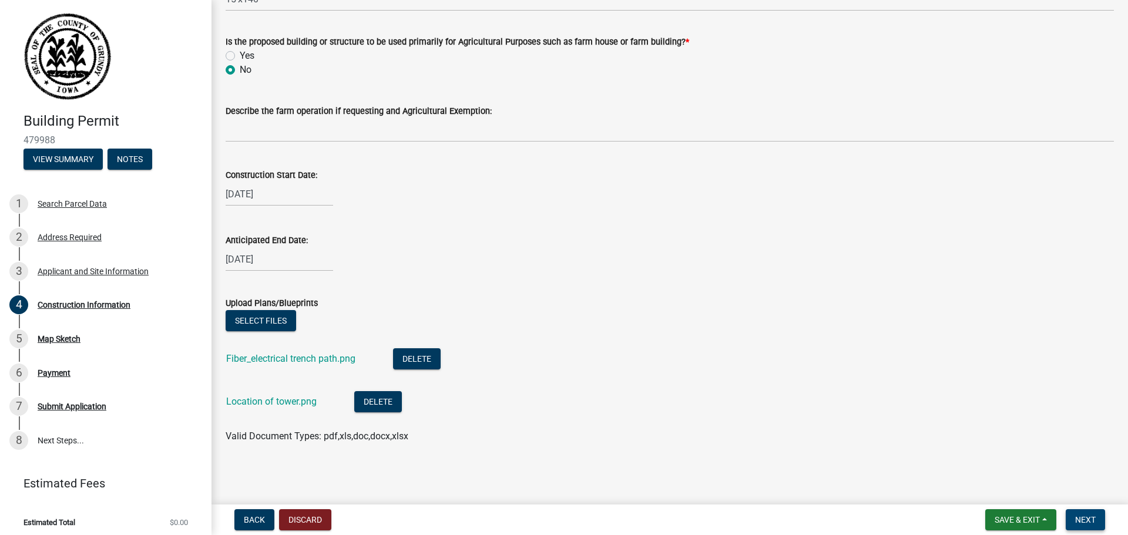
click at [1086, 517] on span "Next" at bounding box center [1085, 519] width 21 height 9
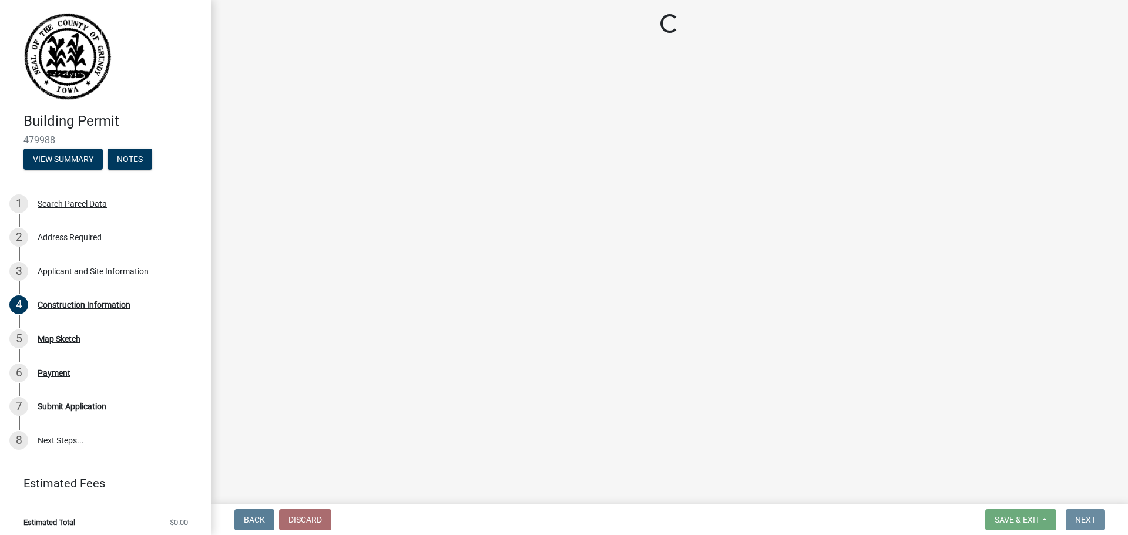
scroll to position [0, 0]
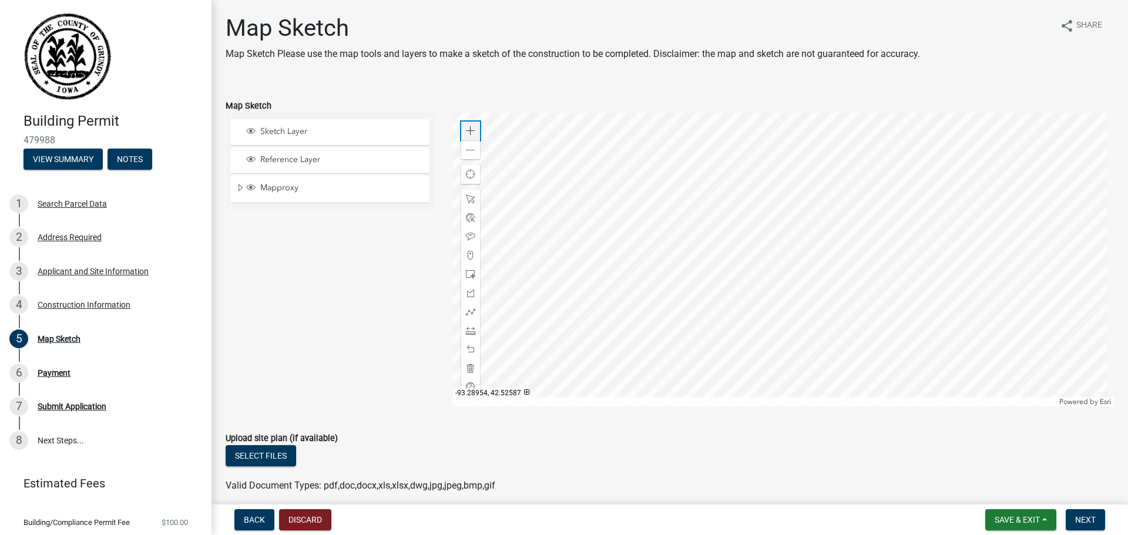
click at [468, 131] on span at bounding box center [470, 130] width 9 height 9
click at [624, 256] on div at bounding box center [783, 260] width 662 height 294
click at [946, 158] on div at bounding box center [783, 260] width 662 height 294
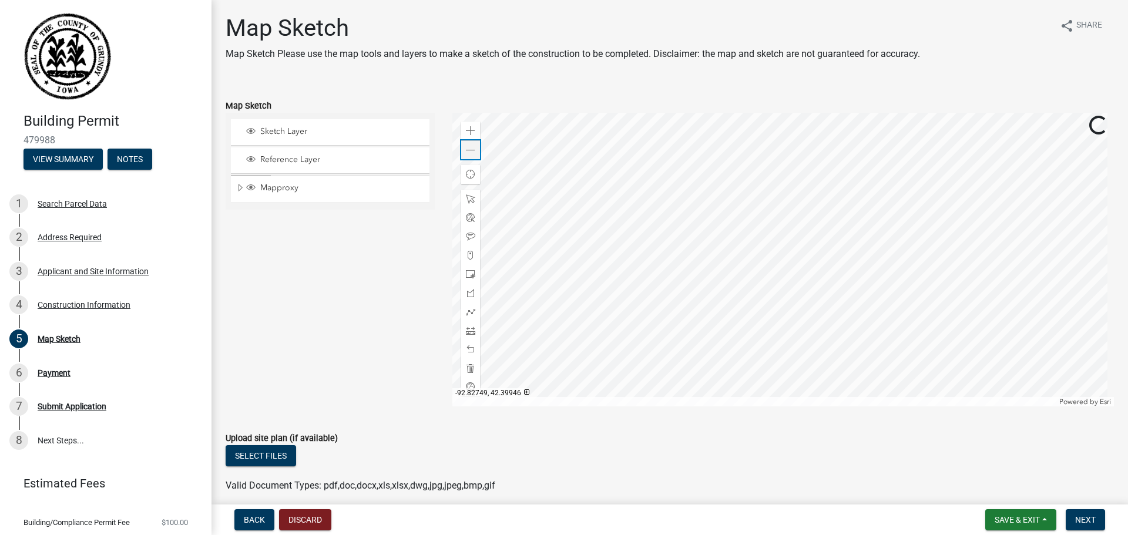
click at [469, 153] on span at bounding box center [470, 150] width 9 height 9
click at [308, 131] on span "Sketch Layer" at bounding box center [341, 131] width 168 height 11
click at [303, 148] on div "Reference Layer" at bounding box center [330, 160] width 199 height 26
click at [302, 156] on span "Reference Layer" at bounding box center [341, 160] width 168 height 11
click at [270, 456] on button "Select files" at bounding box center [261, 455] width 70 height 21
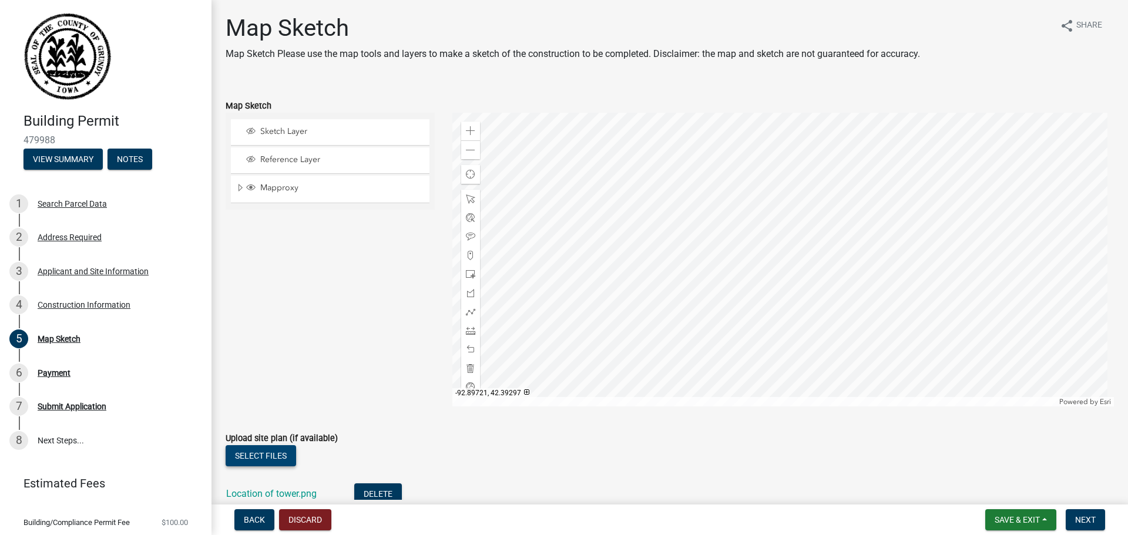
click at [260, 456] on button "Select files" at bounding box center [261, 455] width 70 height 21
click at [315, 129] on span "Sketch Layer" at bounding box center [341, 131] width 168 height 11
click at [745, 281] on div at bounding box center [783, 260] width 662 height 294
click at [630, 282] on div at bounding box center [783, 260] width 662 height 294
click at [677, 191] on div at bounding box center [783, 260] width 662 height 294
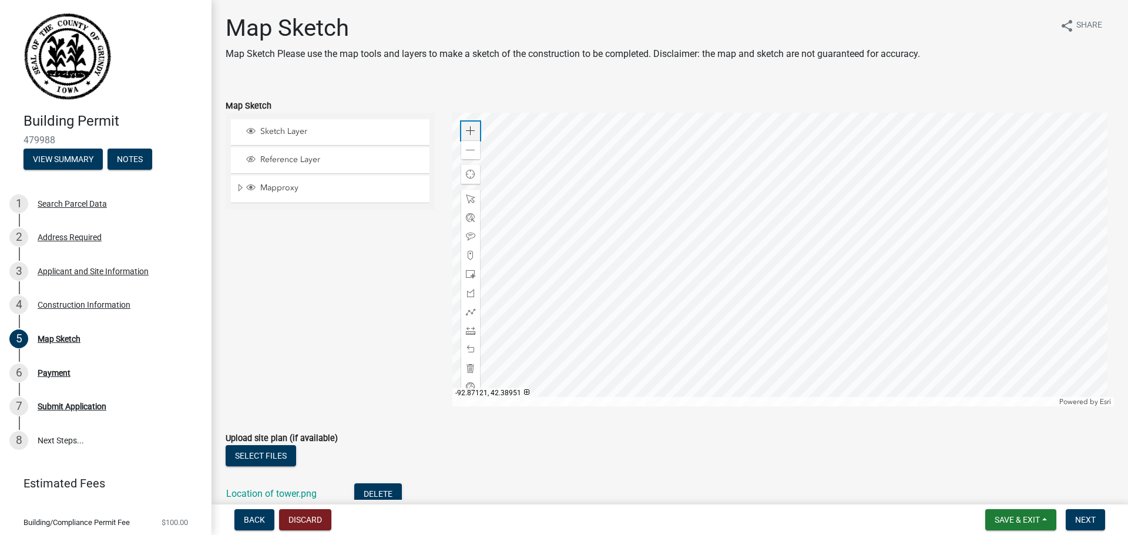
click at [466, 131] on span at bounding box center [470, 130] width 9 height 9
click at [814, 258] on div at bounding box center [783, 260] width 662 height 294
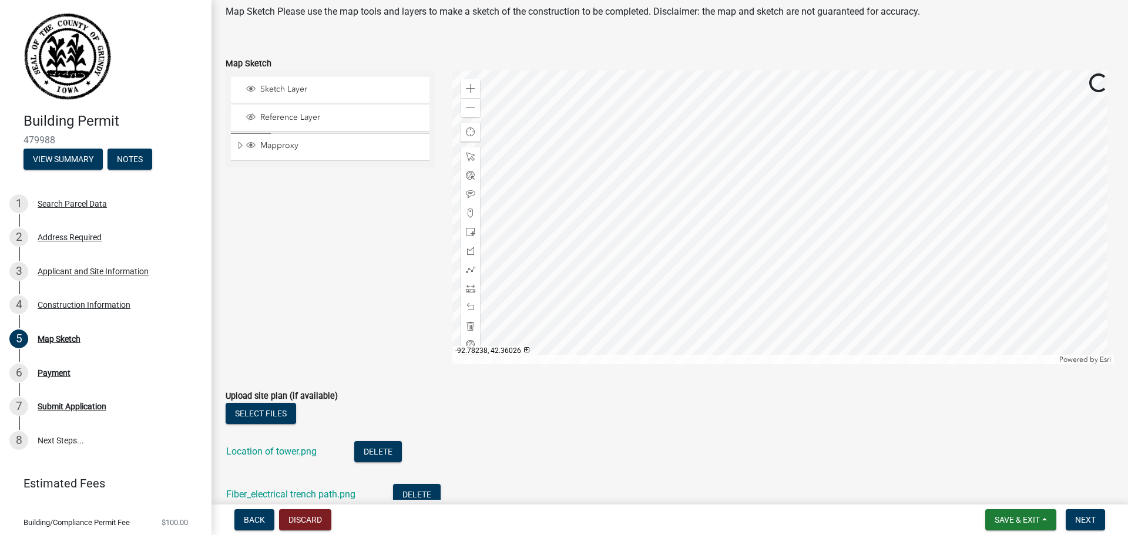
scroll to position [59, 0]
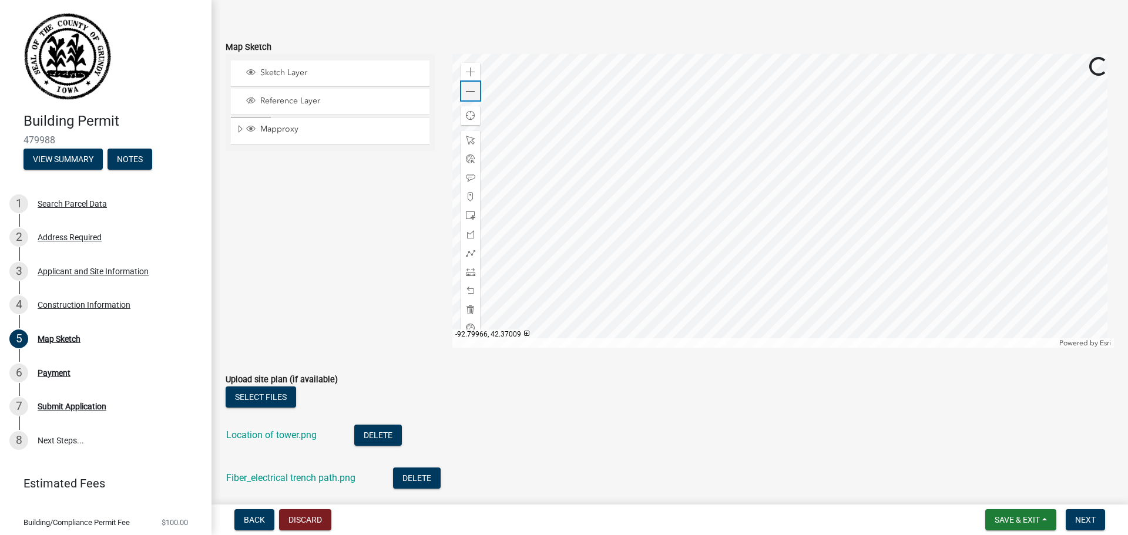
click at [468, 94] on span at bounding box center [470, 91] width 9 height 9
click at [812, 331] on div at bounding box center [783, 201] width 662 height 294
click at [479, 92] on div at bounding box center [783, 201] width 662 height 294
click at [469, 90] on span at bounding box center [470, 91] width 9 height 9
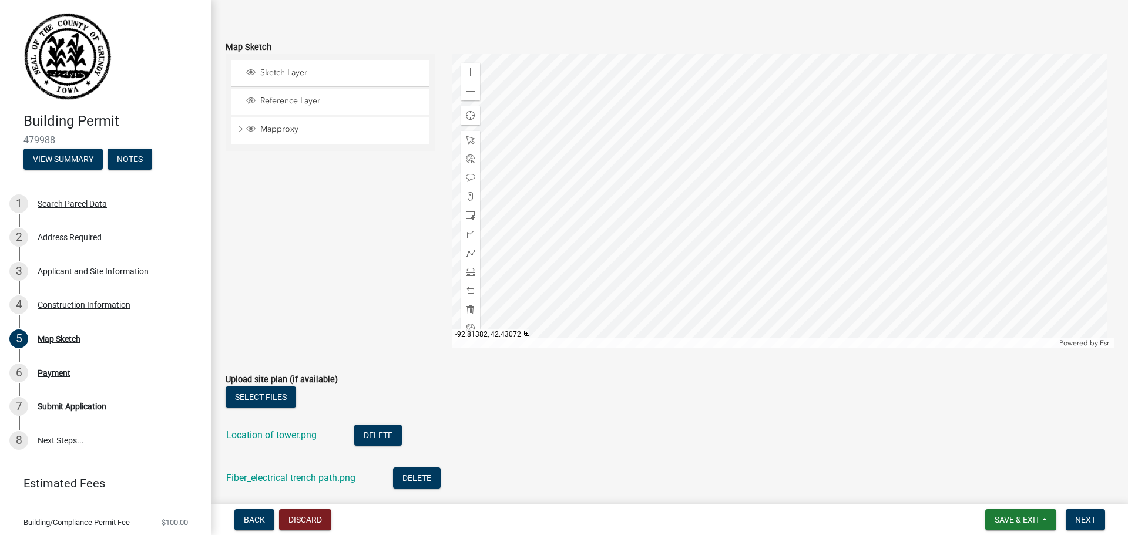
click at [779, 256] on div at bounding box center [783, 201] width 662 height 294
click at [714, 264] on div at bounding box center [783, 201] width 662 height 294
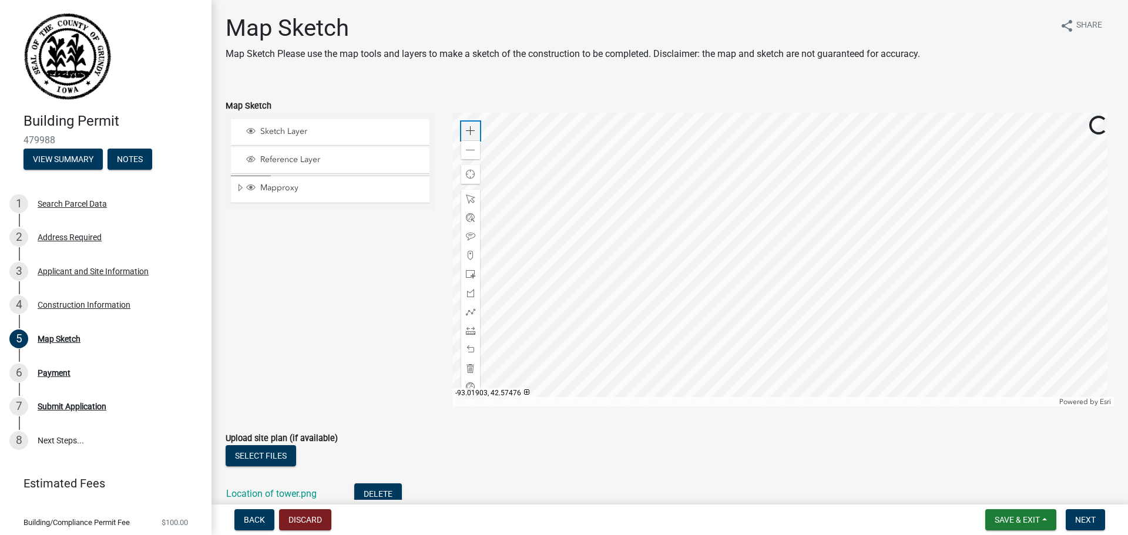
click at [475, 130] on div "Zoom in" at bounding box center [470, 131] width 19 height 19
click at [469, 130] on span at bounding box center [470, 130] width 9 height 9
click at [617, 153] on div at bounding box center [783, 260] width 662 height 294
click at [667, 220] on div at bounding box center [783, 260] width 662 height 294
click at [675, 315] on div at bounding box center [783, 260] width 662 height 294
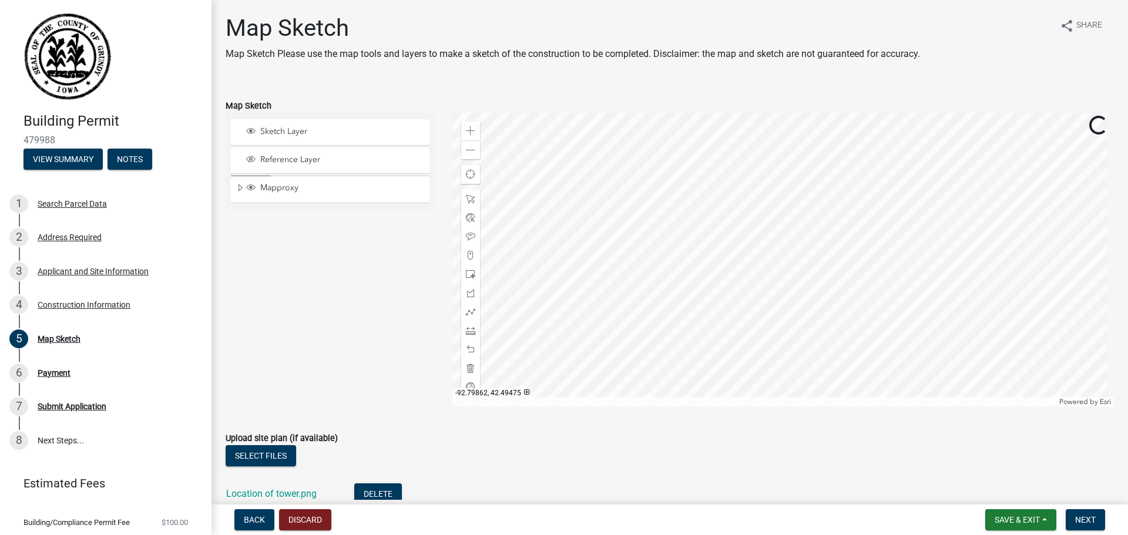
click at [869, 211] on div at bounding box center [783, 260] width 662 height 294
click at [842, 203] on div at bounding box center [783, 260] width 662 height 294
click at [829, 227] on div at bounding box center [783, 260] width 662 height 294
click at [825, 236] on div at bounding box center [783, 260] width 662 height 294
click at [710, 182] on div at bounding box center [783, 260] width 662 height 294
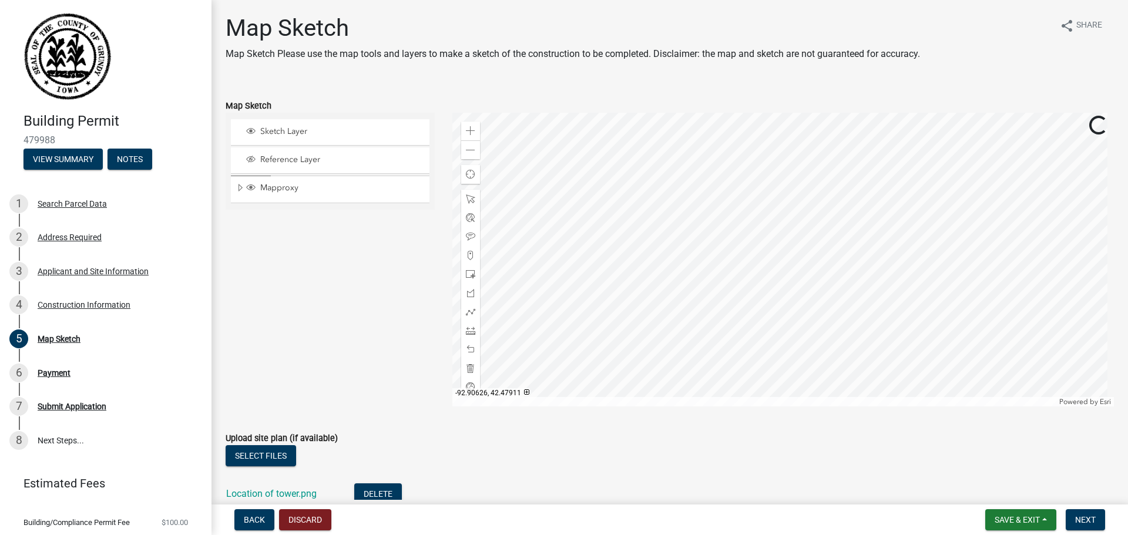
click at [715, 224] on div at bounding box center [783, 260] width 662 height 294
click at [646, 297] on div at bounding box center [783, 260] width 662 height 294
click at [730, 281] on div at bounding box center [783, 260] width 662 height 294
click at [734, 299] on div at bounding box center [783, 260] width 662 height 294
click at [723, 291] on div at bounding box center [783, 260] width 662 height 294
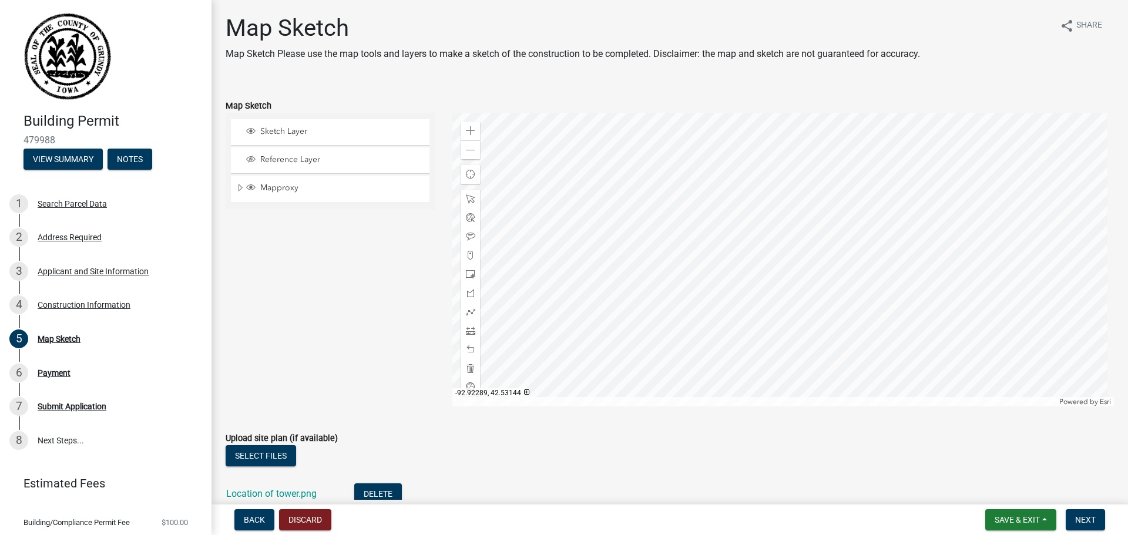
click at [659, 237] on div at bounding box center [783, 260] width 662 height 294
click at [711, 236] on div at bounding box center [783, 260] width 662 height 294
click at [466, 129] on span at bounding box center [470, 130] width 9 height 9
click at [733, 268] on div at bounding box center [783, 260] width 662 height 294
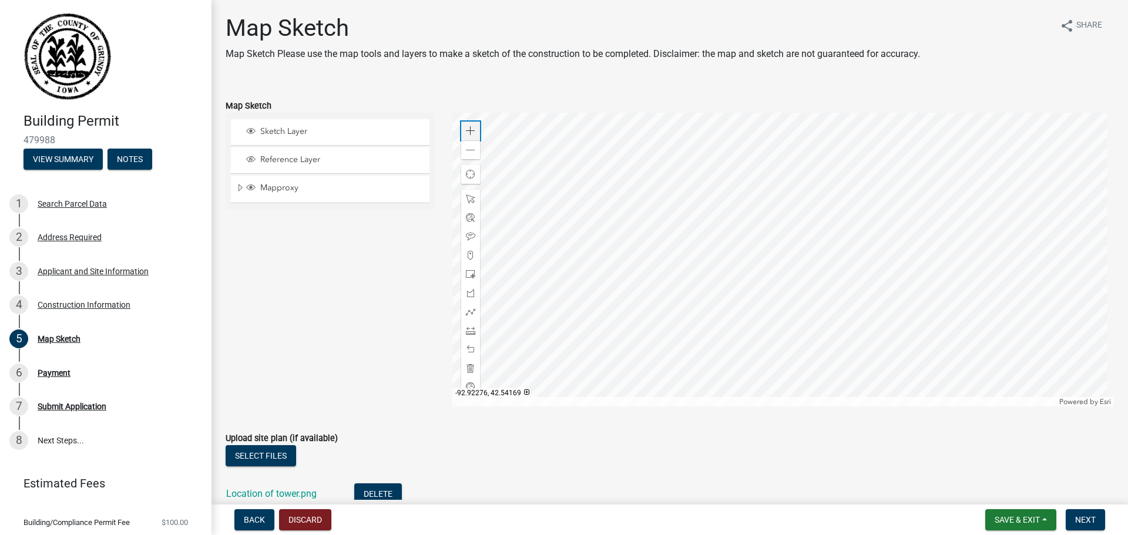
click at [468, 130] on span at bounding box center [470, 130] width 9 height 9
click at [767, 248] on div at bounding box center [783, 260] width 662 height 294
click at [738, 234] on div at bounding box center [783, 260] width 662 height 294
click at [467, 334] on span at bounding box center [470, 330] width 9 height 9
click at [548, 254] on div at bounding box center [783, 260] width 662 height 294
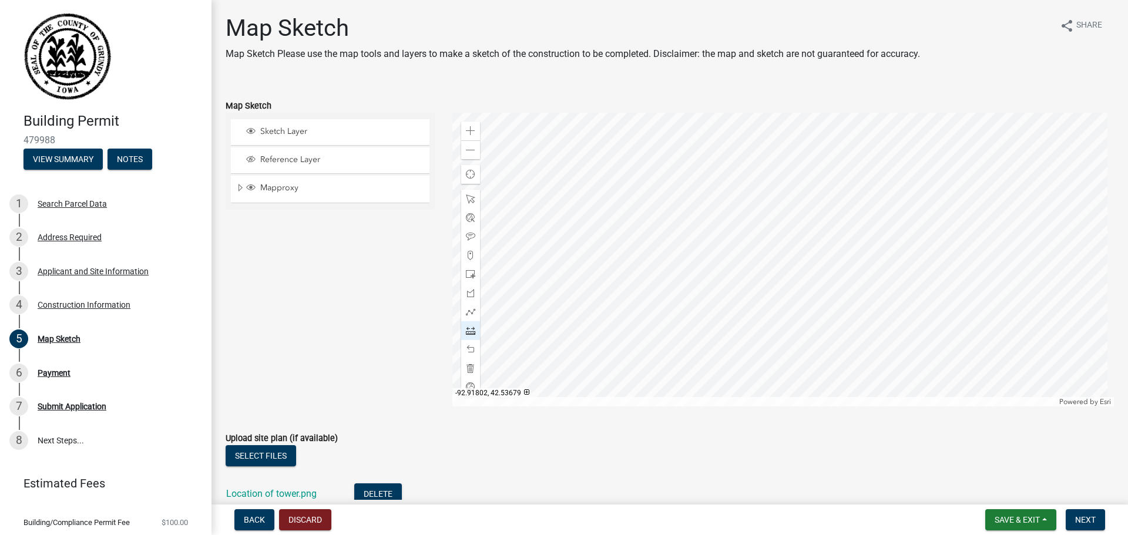
click at [538, 255] on div at bounding box center [783, 260] width 662 height 294
click at [507, 259] on div at bounding box center [783, 260] width 662 height 294
click at [466, 350] on span at bounding box center [470, 349] width 9 height 9
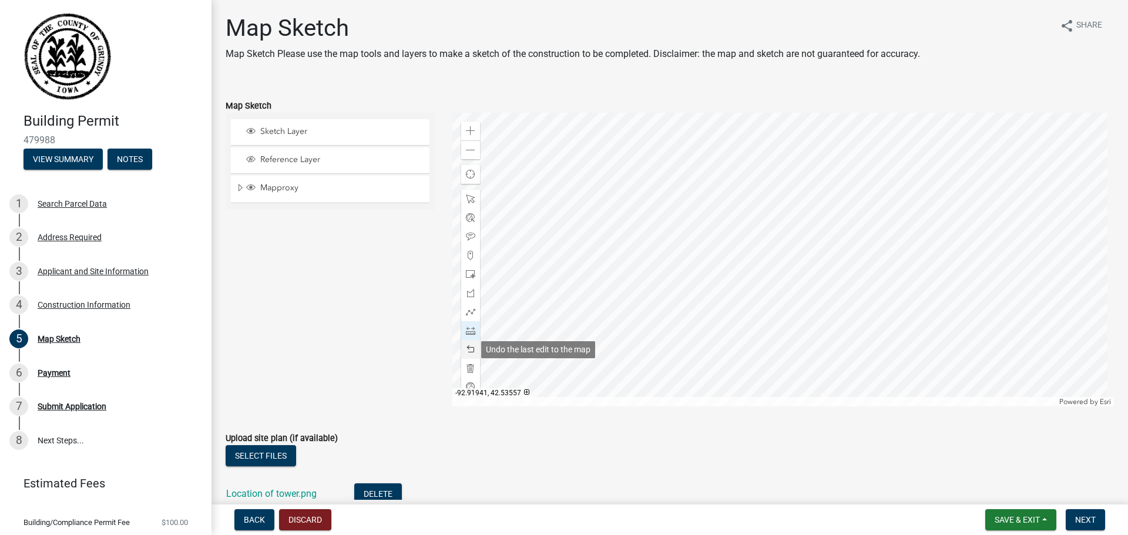
click at [466, 350] on span at bounding box center [470, 349] width 9 height 9
click at [548, 253] on div "Zoom in Zoom out Find my location Powered by [PERSON_NAME]" at bounding box center [783, 260] width 662 height 294
drag, startPoint x: 469, startPoint y: 253, endPoint x: 549, endPoint y: 249, distance: 80.0
click at [549, 249] on div at bounding box center [783, 260] width 662 height 294
click at [550, 250] on div at bounding box center [783, 260] width 662 height 294
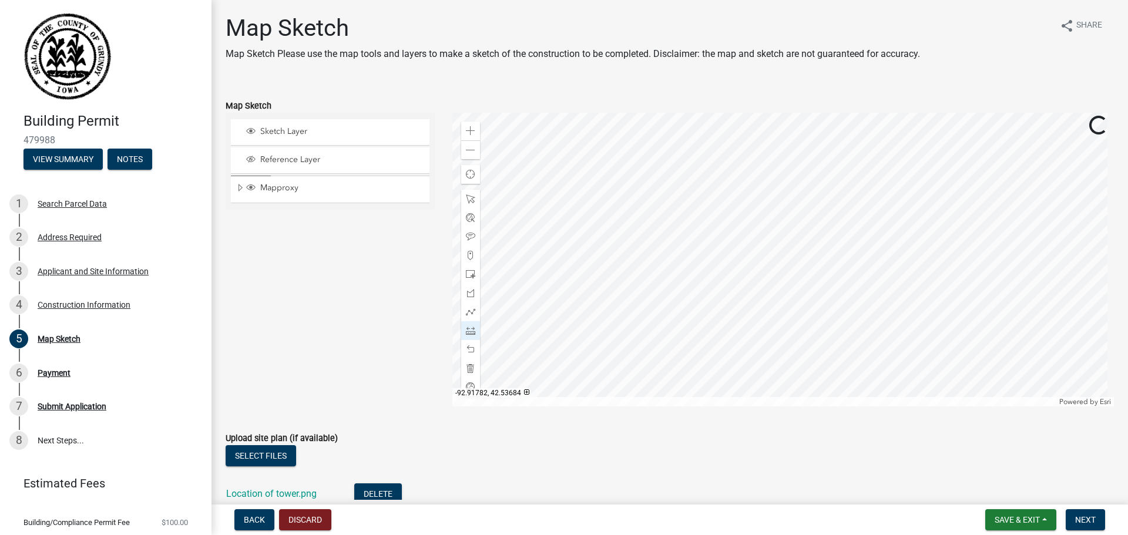
click at [549, 251] on div at bounding box center [783, 260] width 662 height 294
click at [548, 299] on div at bounding box center [783, 260] width 662 height 294
click at [924, 297] on div at bounding box center [783, 260] width 662 height 294
click at [466, 257] on span at bounding box center [470, 255] width 9 height 9
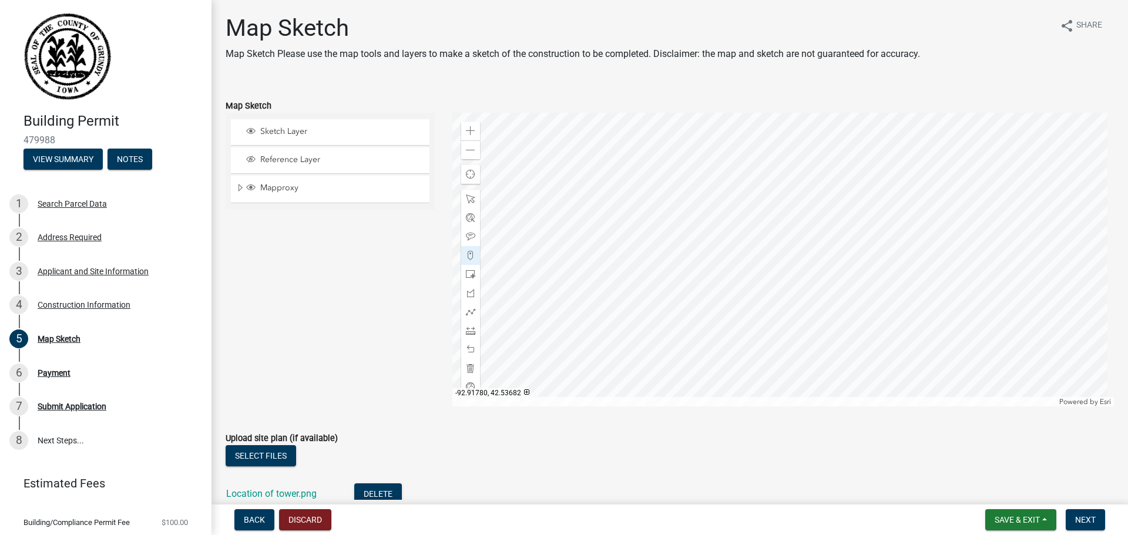
click at [550, 251] on div at bounding box center [783, 260] width 662 height 294
click at [550, 252] on div at bounding box center [783, 260] width 662 height 294
click at [469, 344] on div at bounding box center [470, 349] width 19 height 19
click at [468, 328] on span at bounding box center [470, 330] width 9 height 9
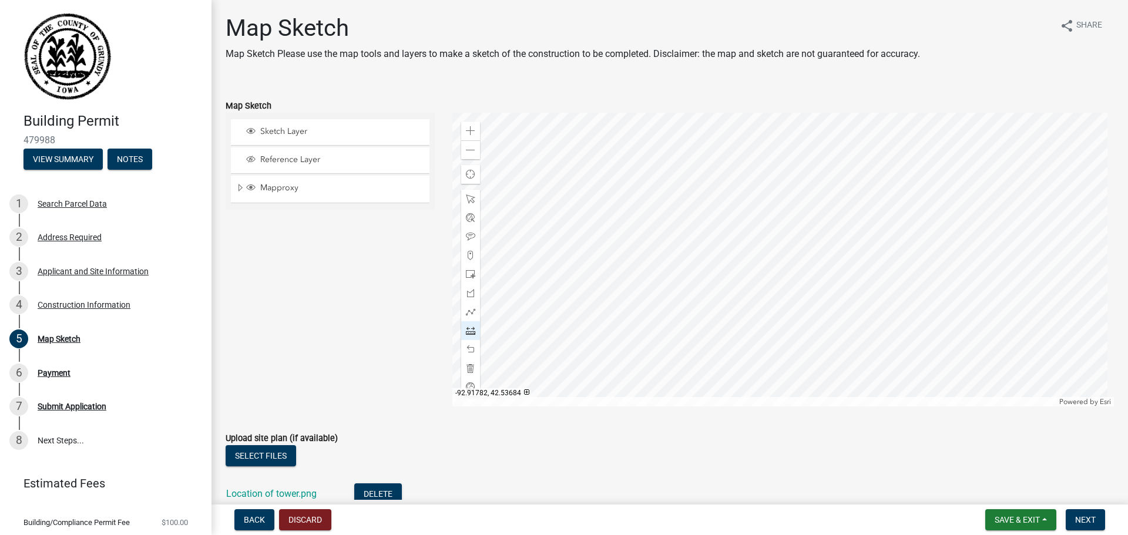
click at [549, 251] on div at bounding box center [783, 260] width 662 height 294
click at [540, 251] on div at bounding box center [783, 260] width 662 height 294
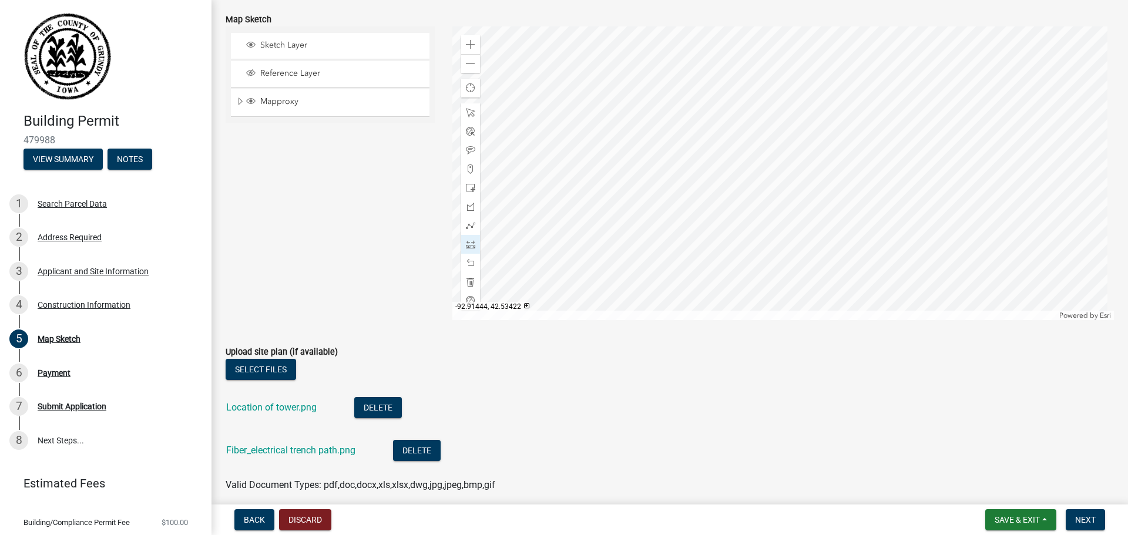
scroll to position [117, 0]
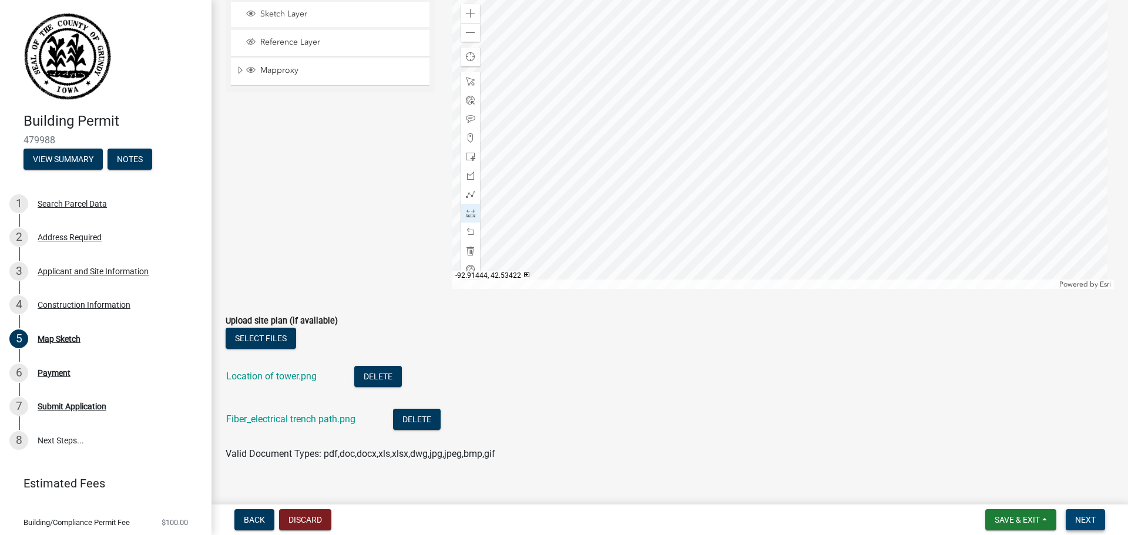
click at [1082, 515] on span "Next" at bounding box center [1085, 519] width 21 height 9
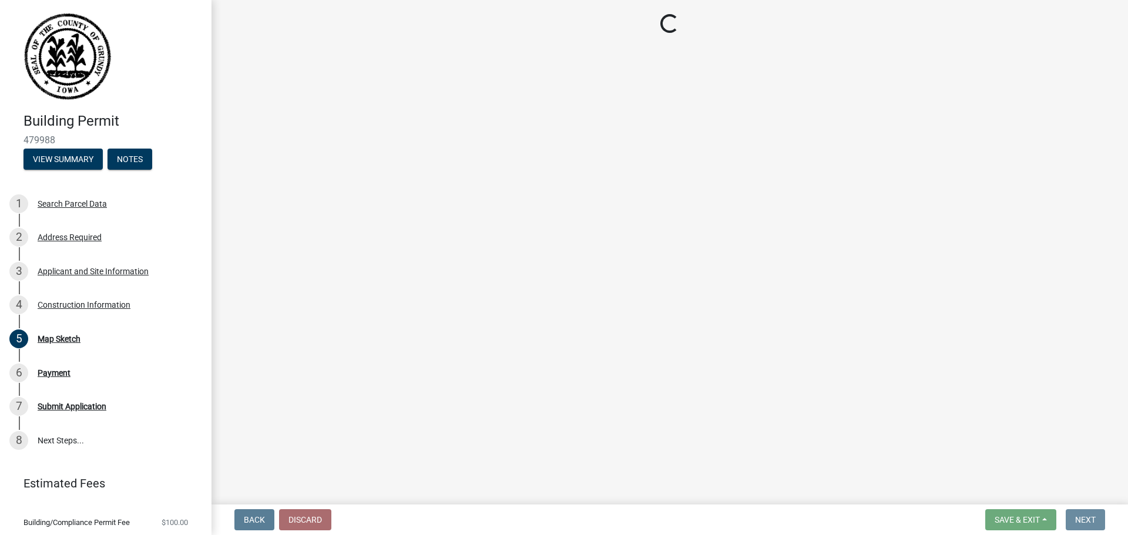
scroll to position [0, 0]
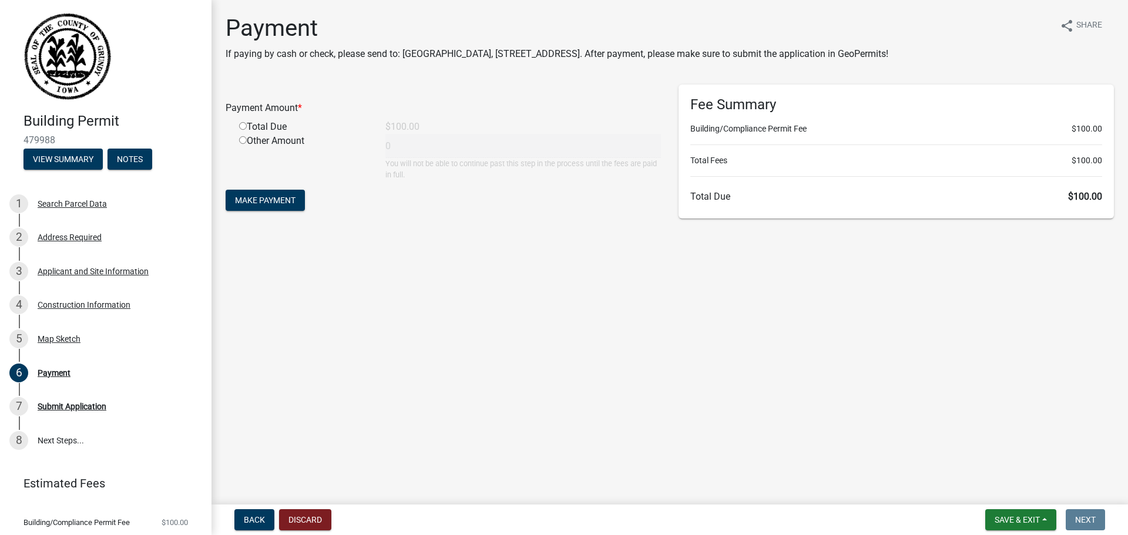
click at [240, 126] on input "radio" at bounding box center [243, 126] width 8 height 8
radio input "true"
type input "100"
click at [273, 200] on span "Make Payment" at bounding box center [265, 200] width 61 height 9
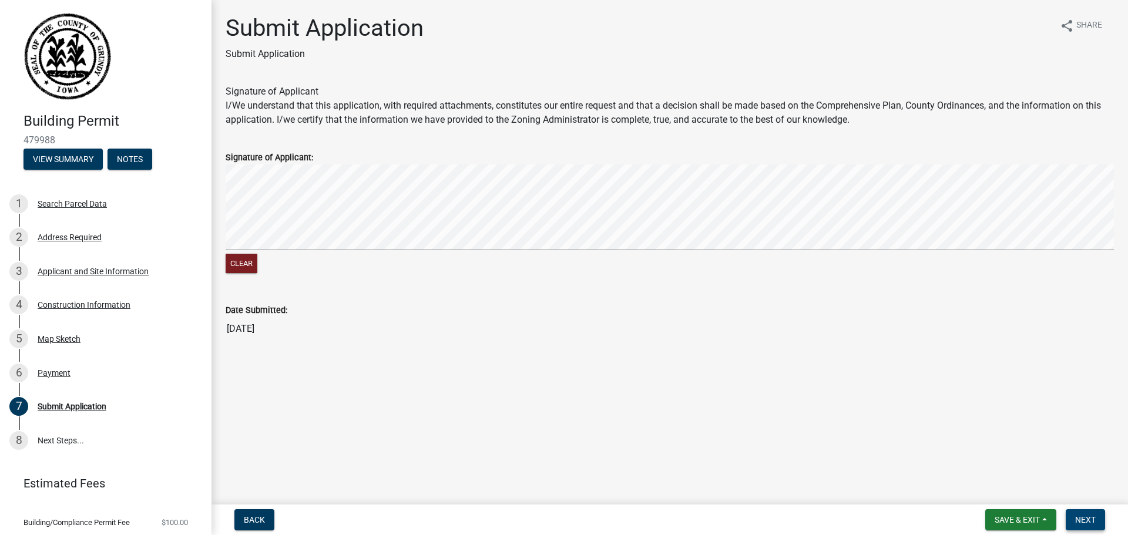
click at [1086, 519] on span "Next" at bounding box center [1085, 519] width 21 height 9
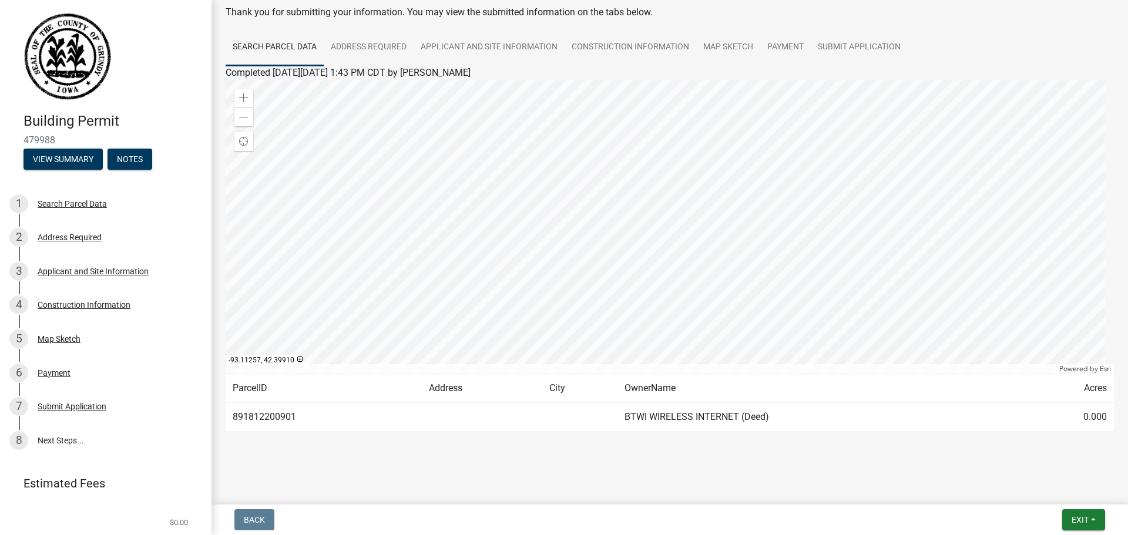
scroll to position [61, 0]
click at [1086, 522] on span "Exit" at bounding box center [1080, 519] width 17 height 9
click at [1043, 489] on button "Save & Exit" at bounding box center [1058, 489] width 94 height 28
